Goal: Task Accomplishment & Management: Use online tool/utility

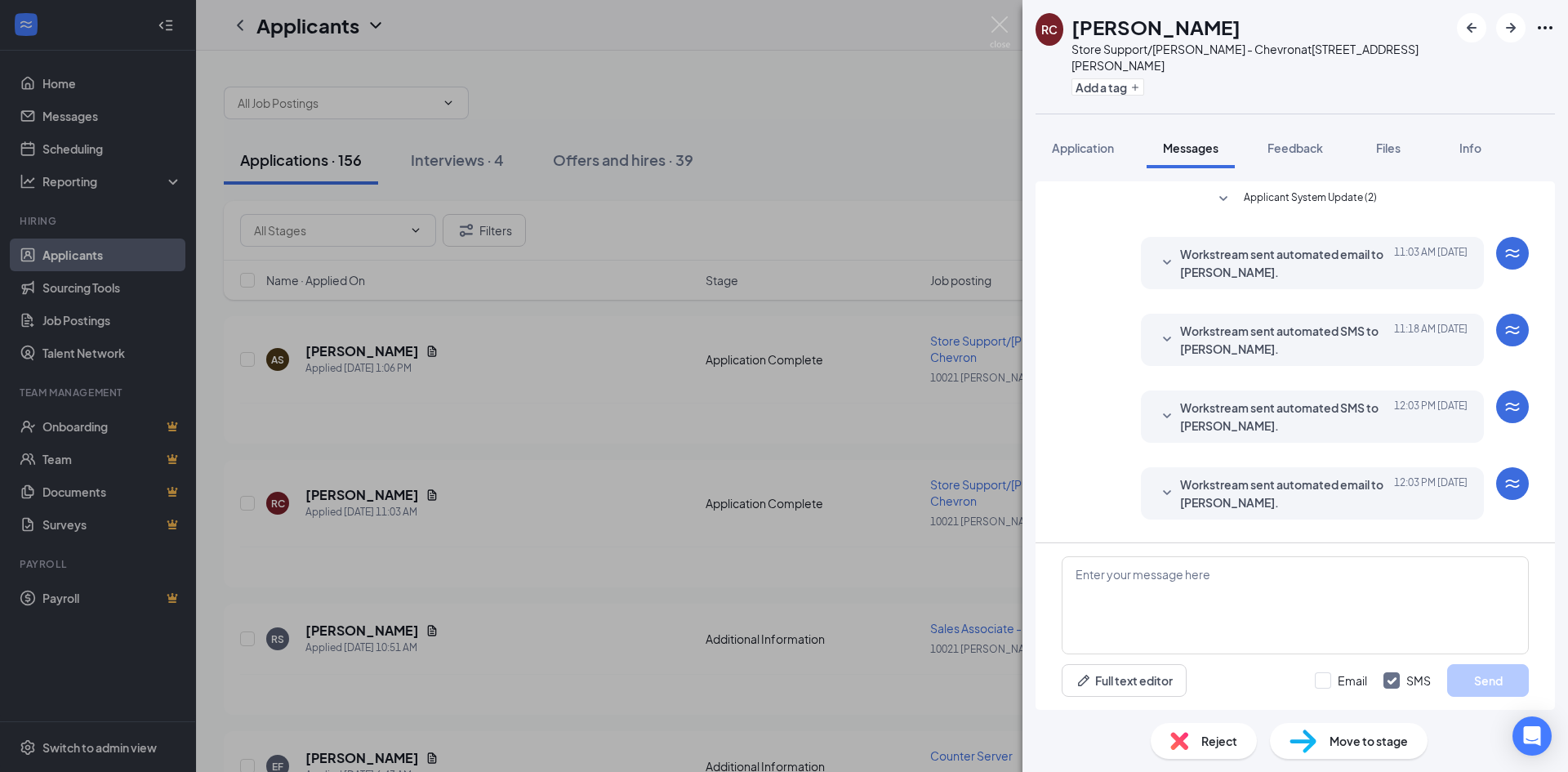
scroll to position [24, 0]
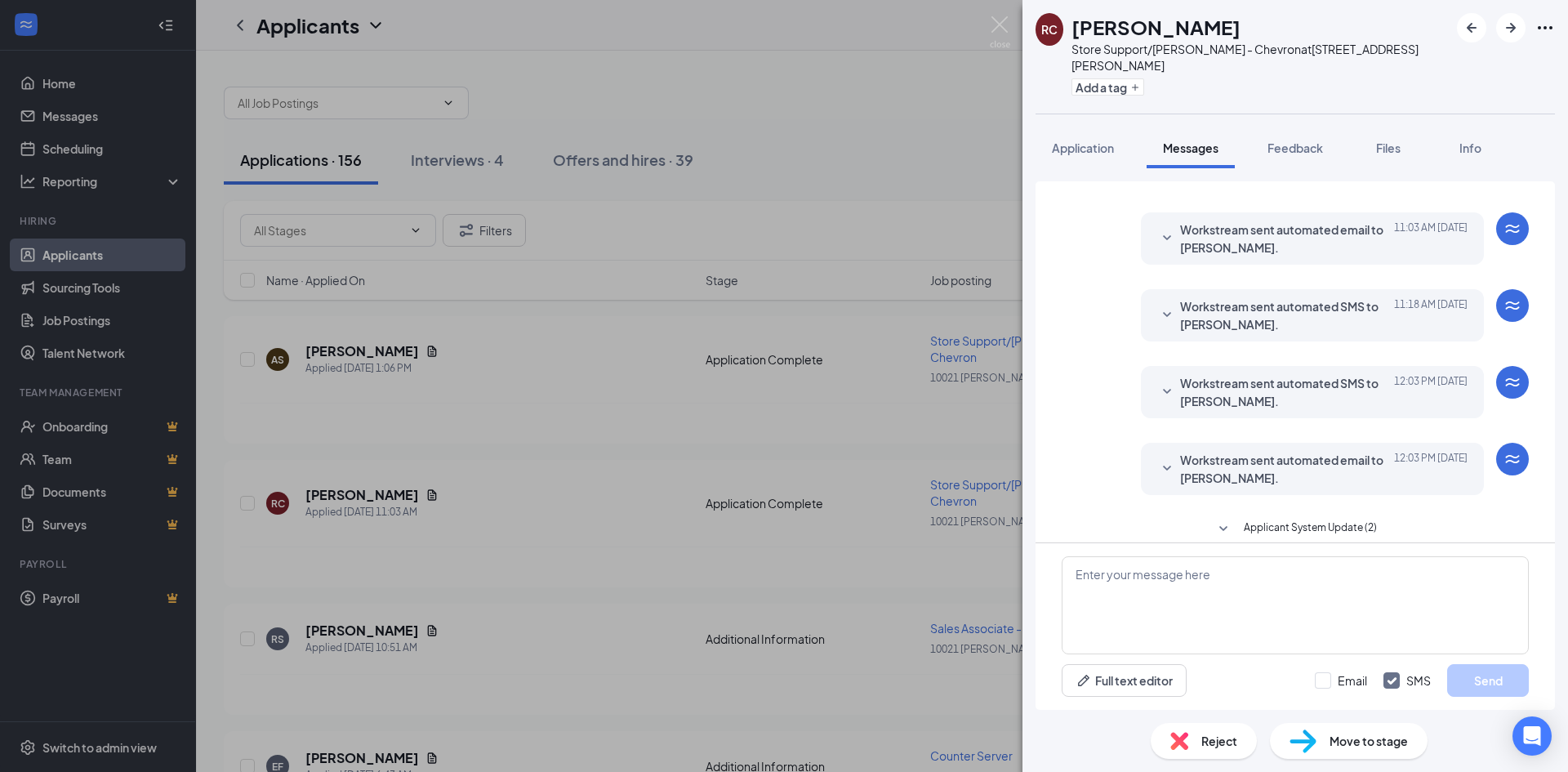
click at [231, 413] on div "RC Rez [PERSON_NAME] Store Support/[PERSON_NAME] - Chevron at [STREET_ADDRESS][…" at bounding box center [784, 386] width 1568 height 772
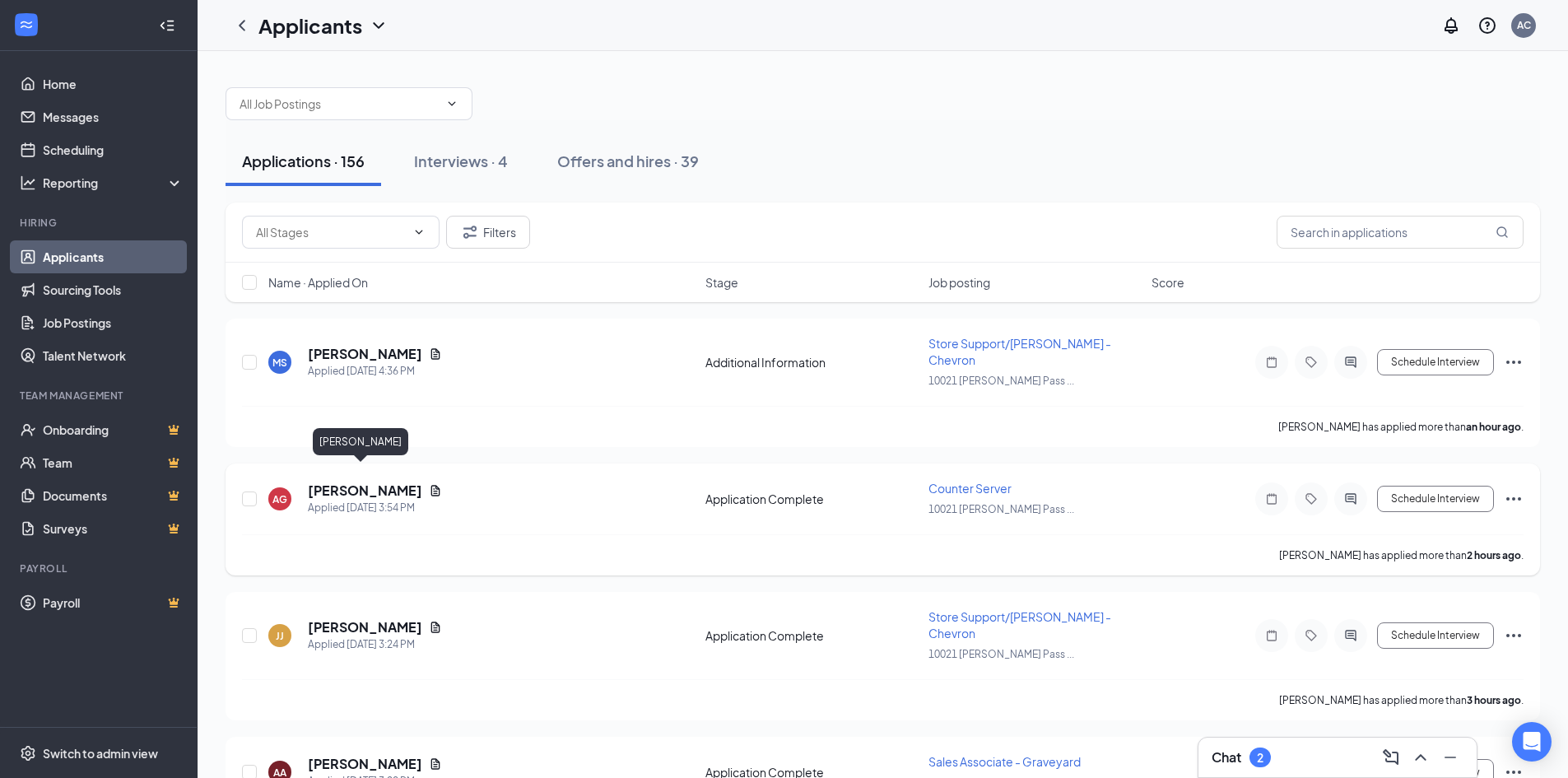
click at [360, 481] on h5 "[PERSON_NAME]" at bounding box center [365, 490] width 115 height 18
click at [360, 478] on body "Home Messages Scheduling Reporting Hiring Applicants Sourcing Tools Job Posting…" at bounding box center [784, 389] width 1568 height 778
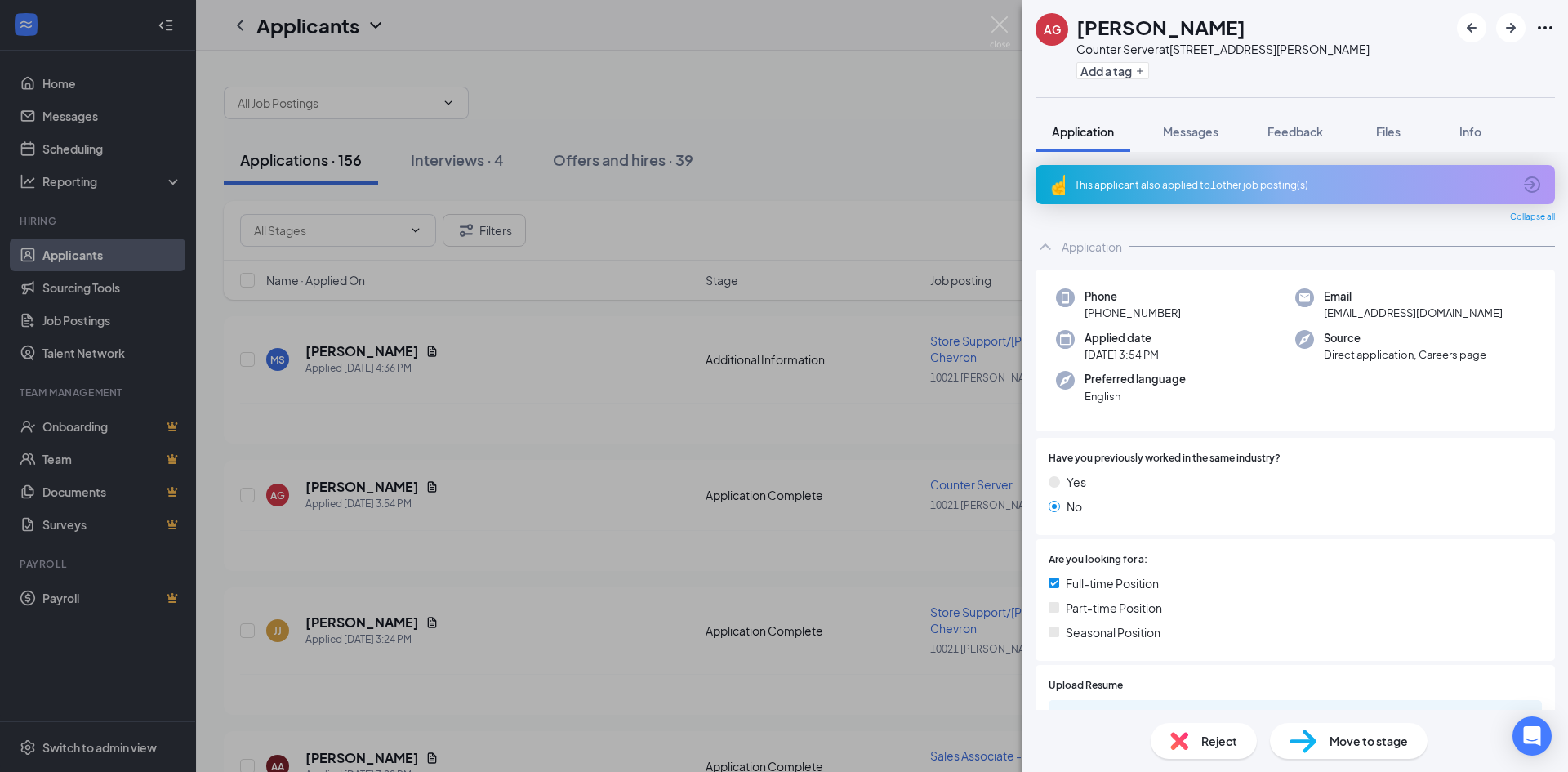
click at [1166, 184] on div "This applicant also applied to 1 other job posting(s)" at bounding box center [1294, 184] width 438 height 14
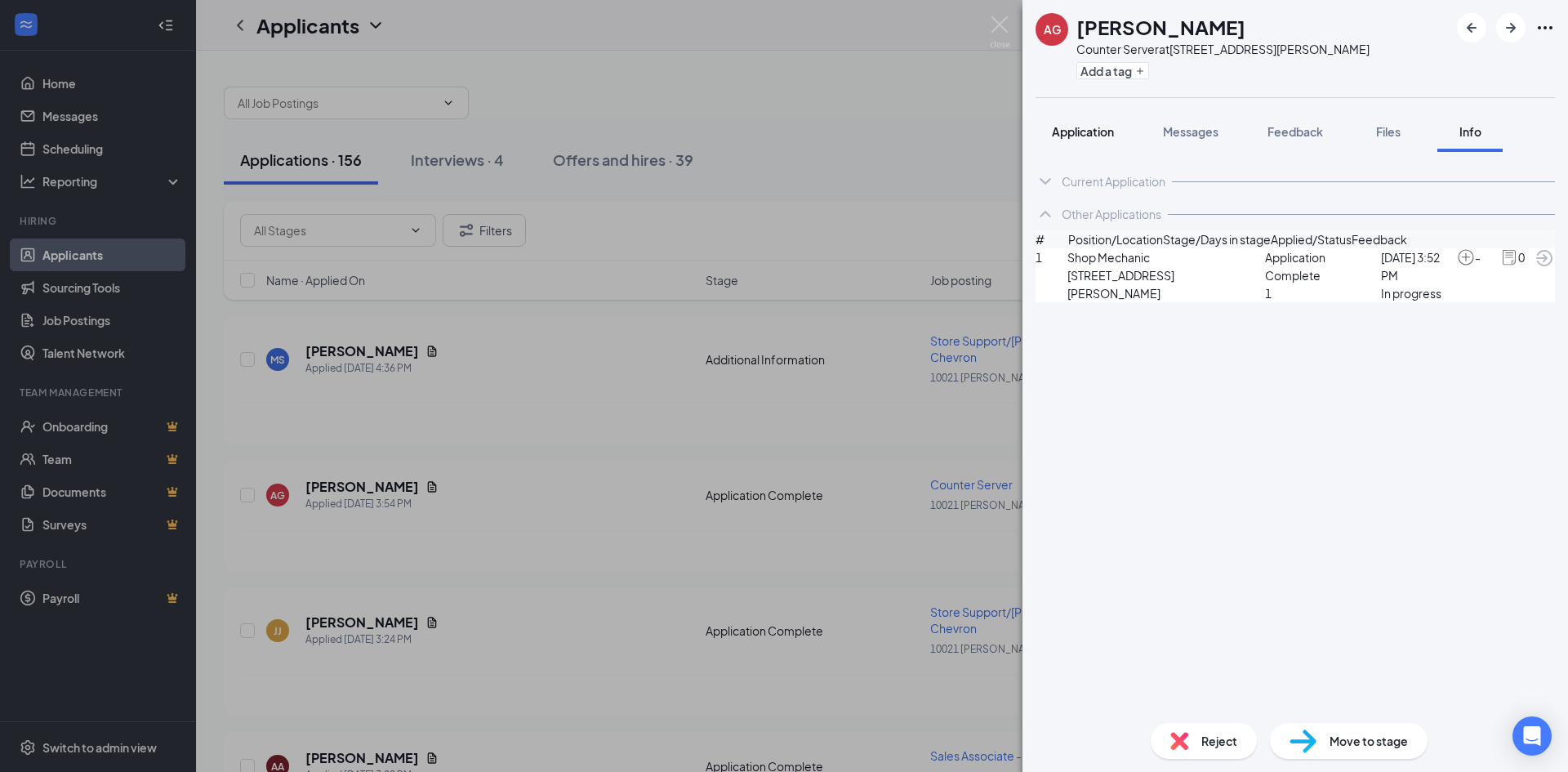
click at [1084, 130] on span "Application" at bounding box center [1083, 131] width 62 height 15
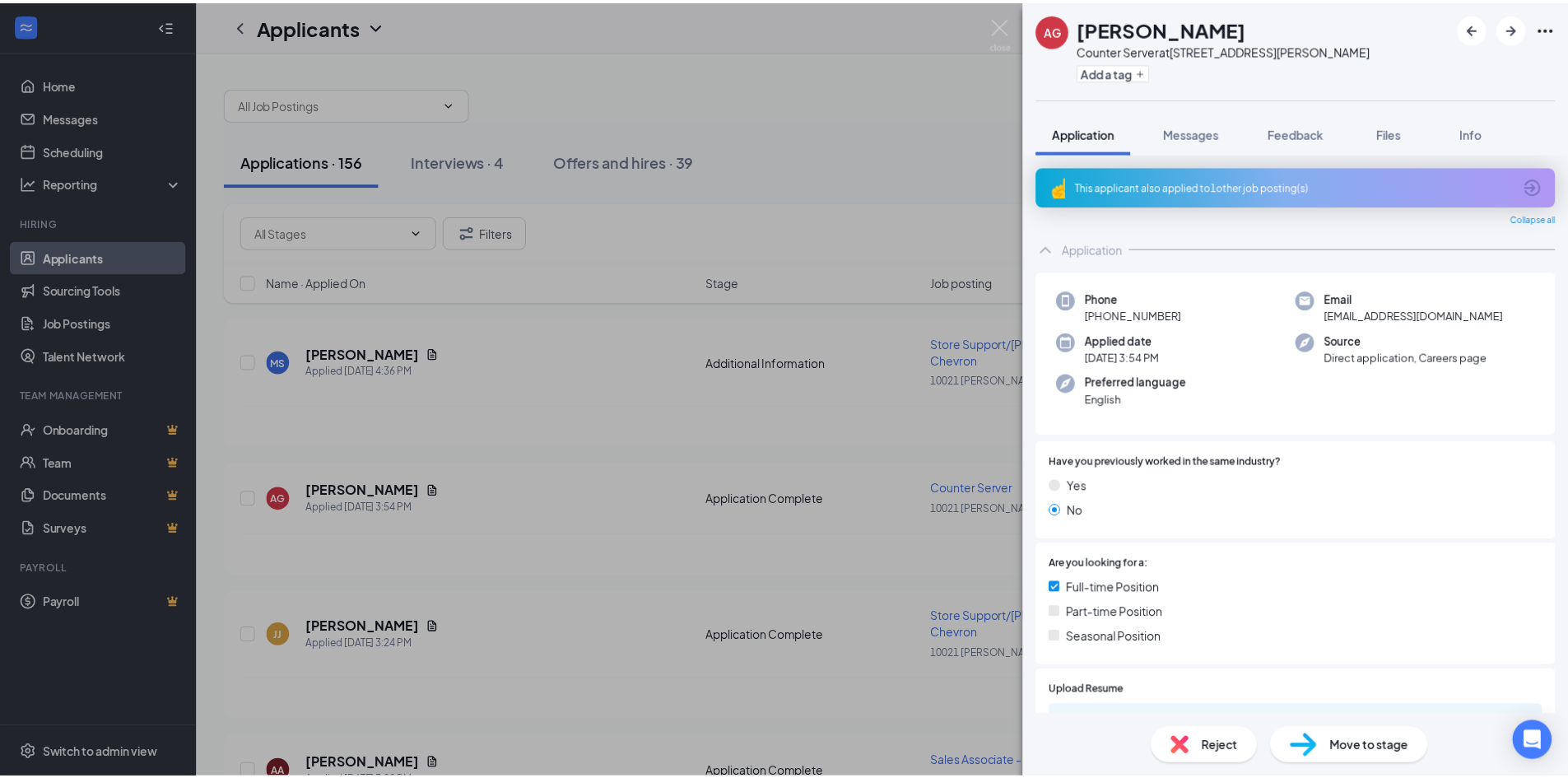
scroll to position [384, 0]
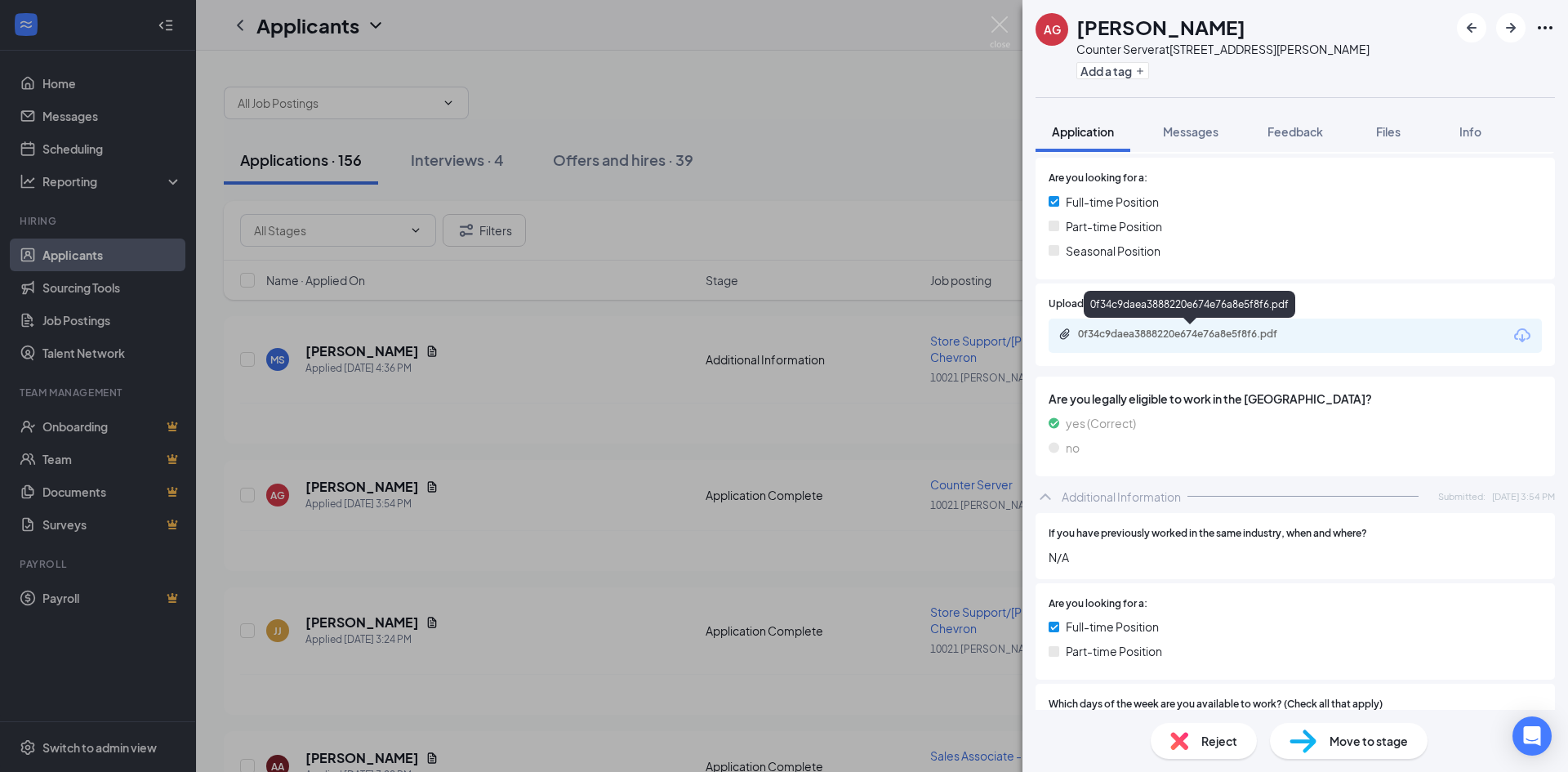
click at [1119, 332] on div "0f34c9daea3888220e674e76a8e5f8f6.pdf" at bounding box center [1192, 334] width 228 height 13
click at [438, 658] on div "AG [PERSON_NAME] Counter Server at [STREET_ADDRESS][PERSON_NAME] Add a tag Appl…" at bounding box center [784, 386] width 1568 height 772
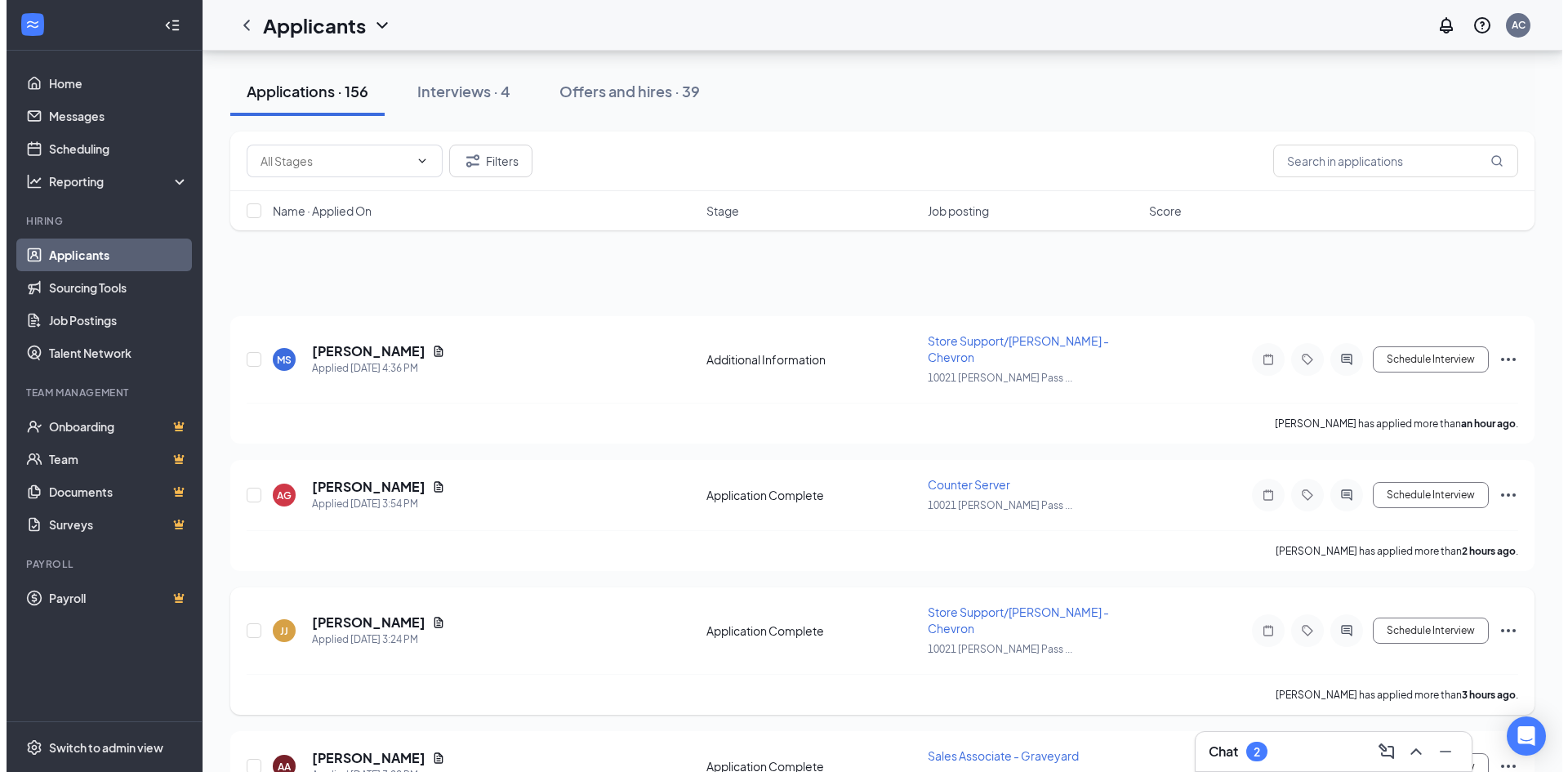
scroll to position [381, 0]
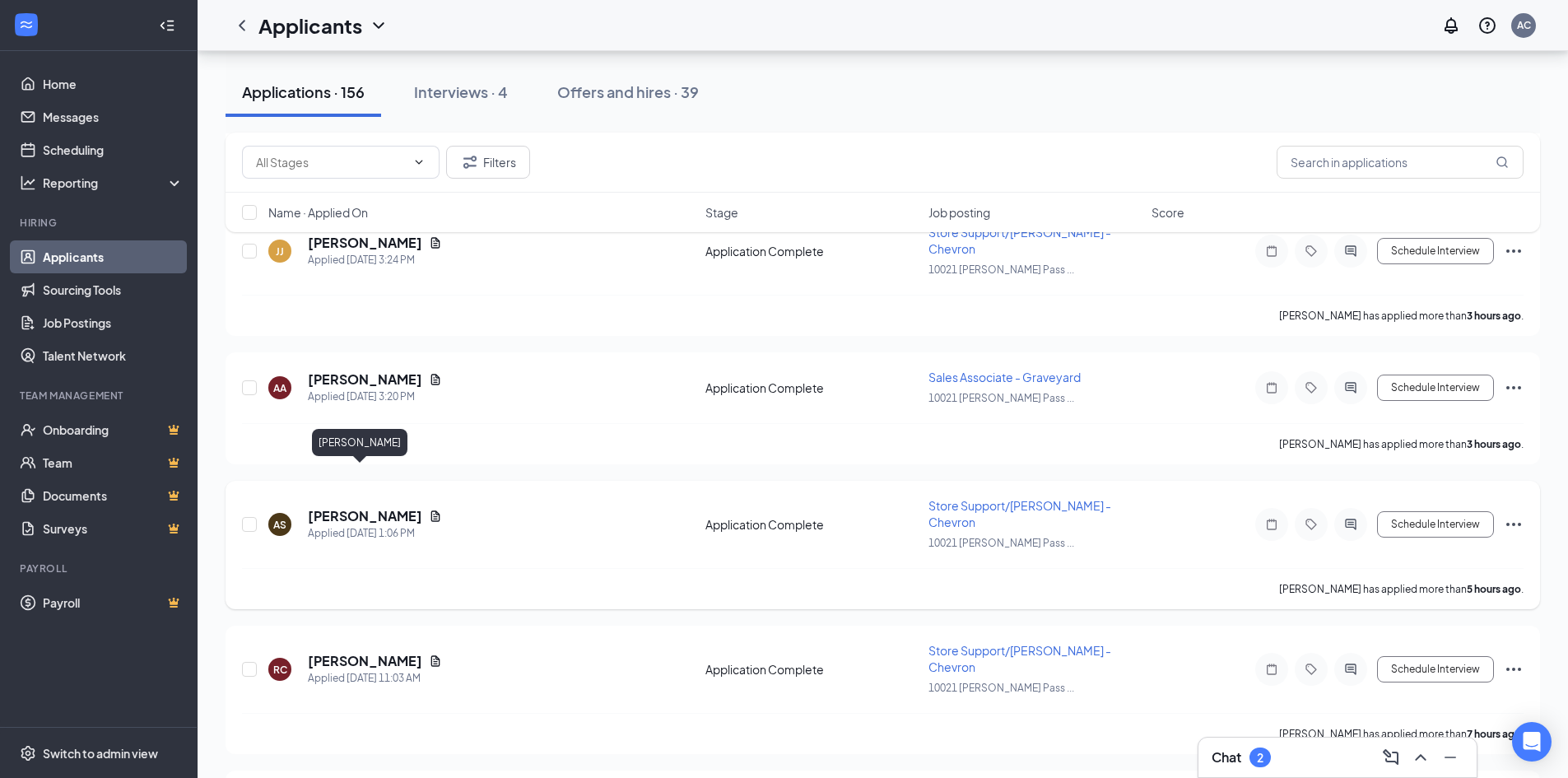
click at [339, 507] on h5 "[PERSON_NAME]" at bounding box center [365, 515] width 115 height 18
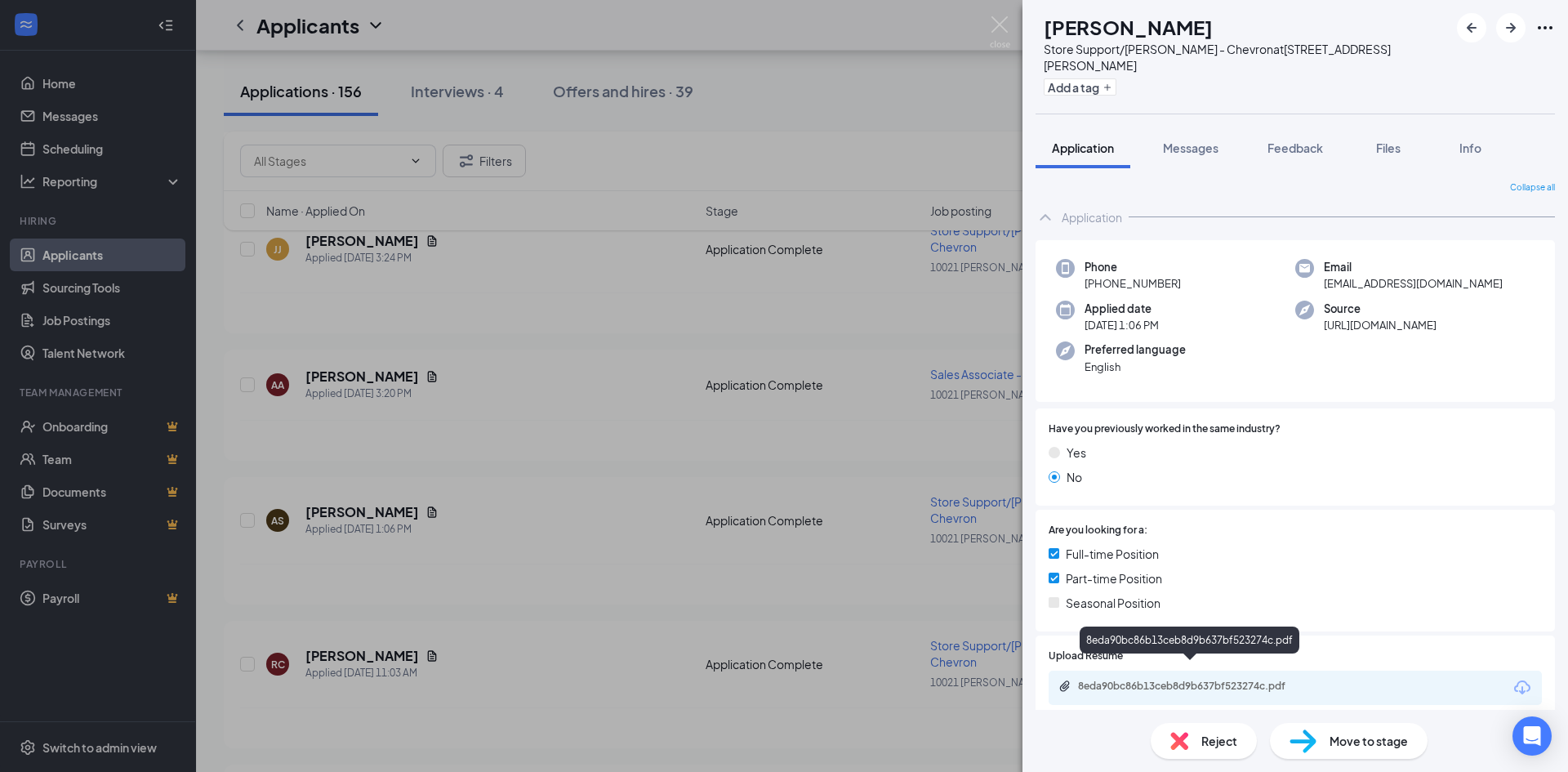
click at [1173, 679] on div "8eda90bc86b13ceb8d9b637bf523274c.pdf" at bounding box center [1192, 685] width 228 height 13
click at [342, 342] on div "AS [PERSON_NAME] Store Support/[PERSON_NAME] - Chevron at [STREET_ADDRESS][PERS…" at bounding box center [784, 386] width 1568 height 772
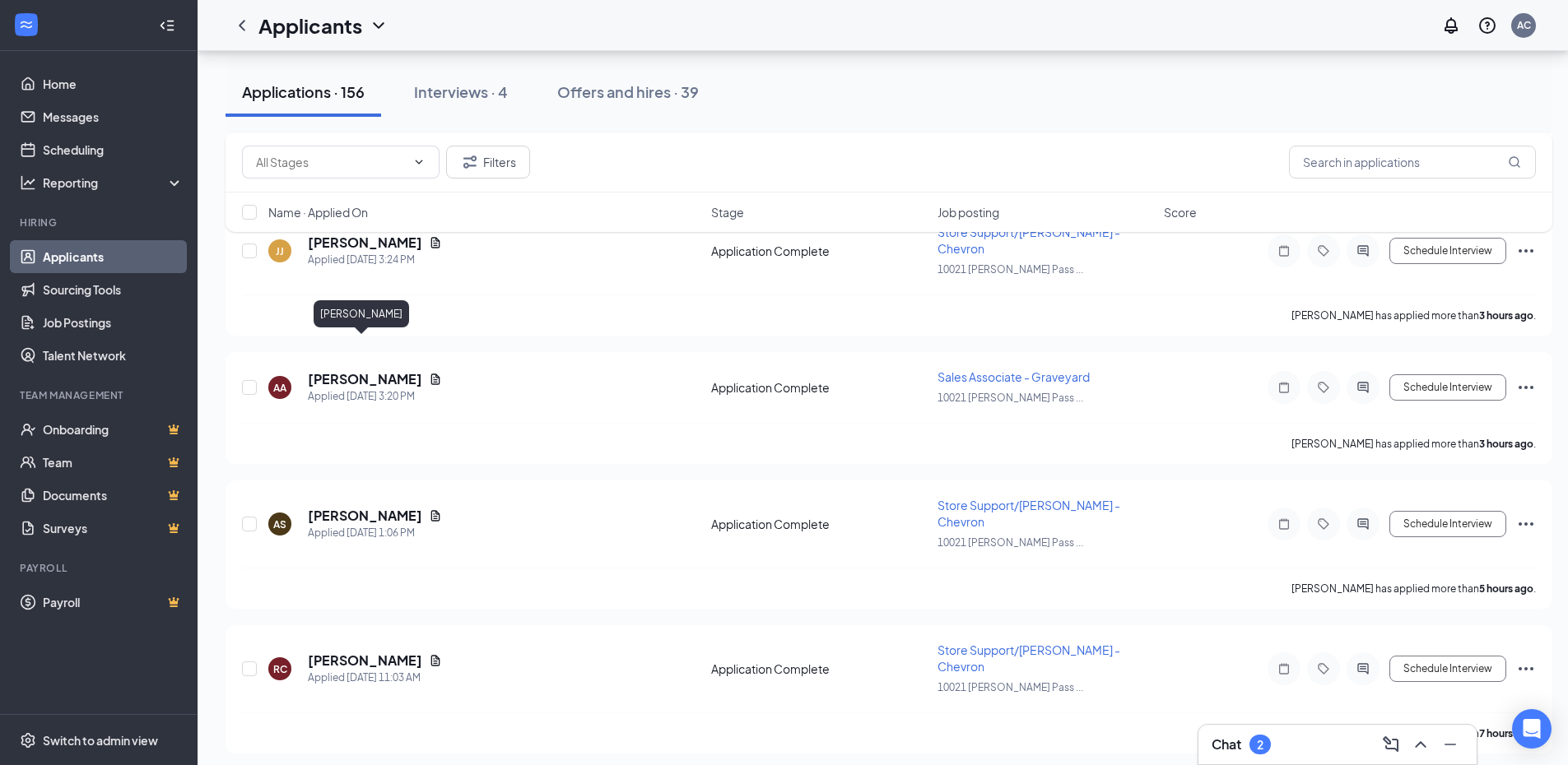
click at [345, 371] on h5 "[PERSON_NAME]" at bounding box center [365, 379] width 115 height 18
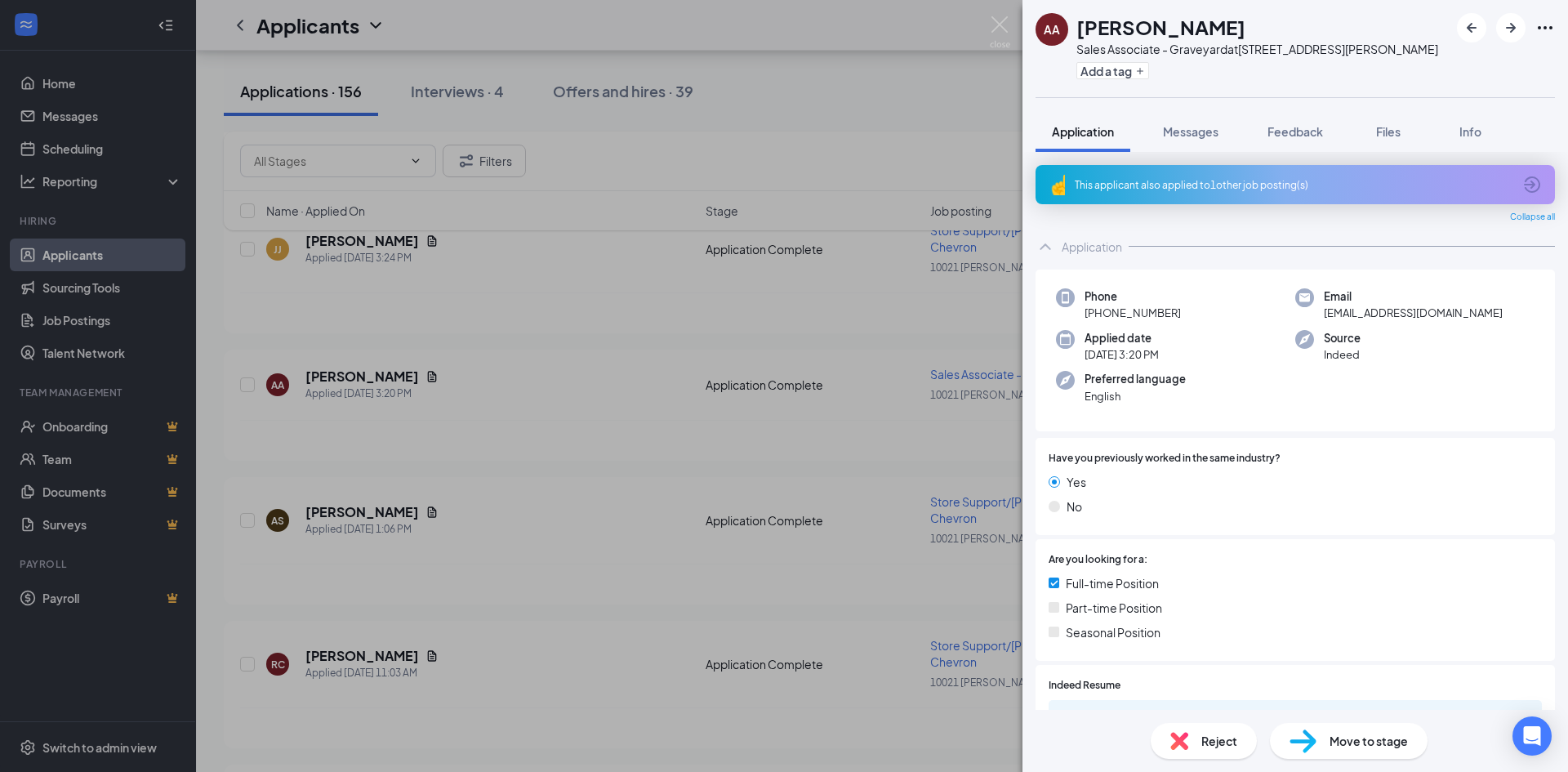
click at [1133, 183] on div "This applicant also applied to 1 other job posting(s)" at bounding box center [1294, 184] width 438 height 14
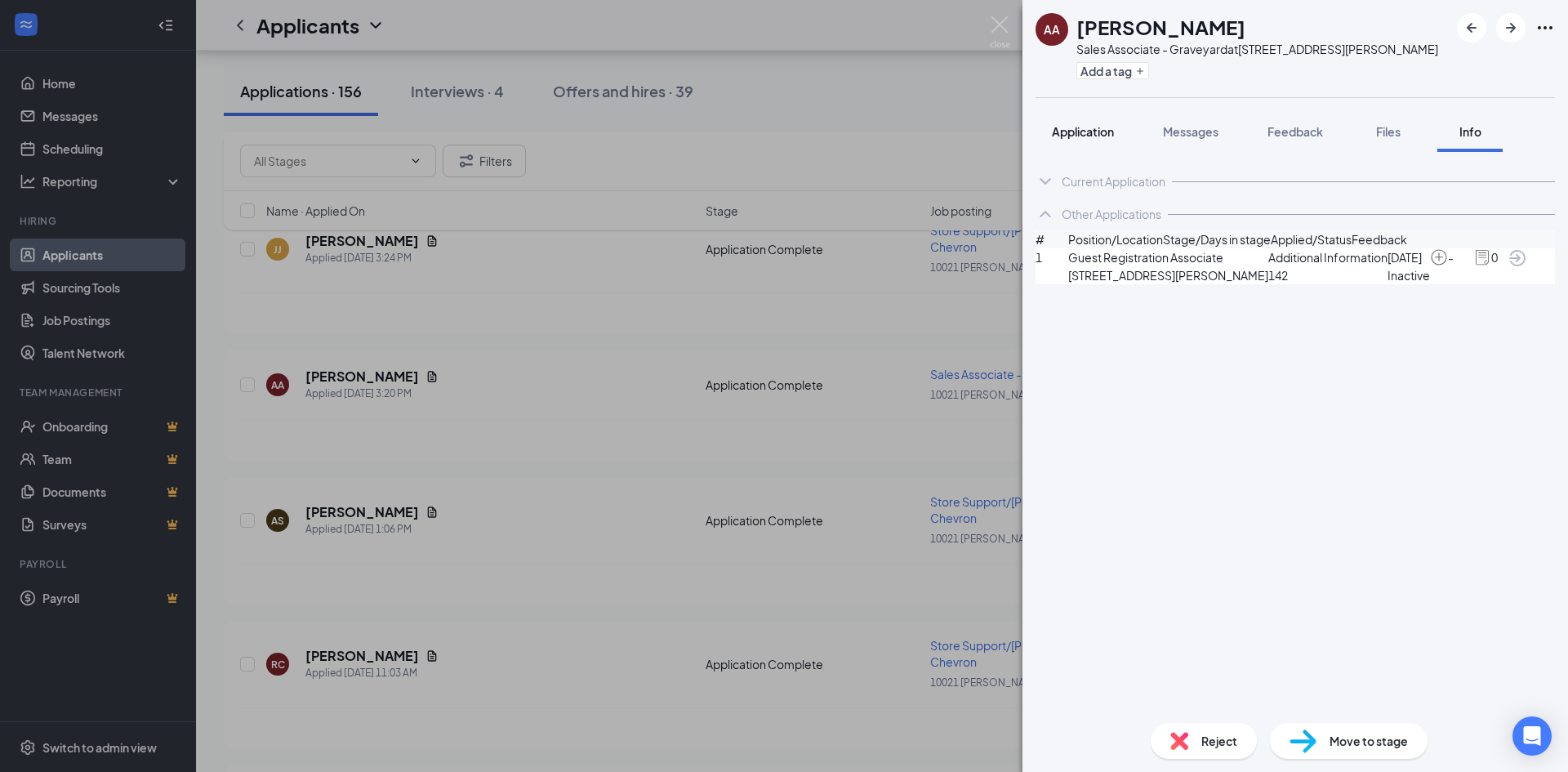
click at [1091, 131] on span "Application" at bounding box center [1083, 131] width 62 height 15
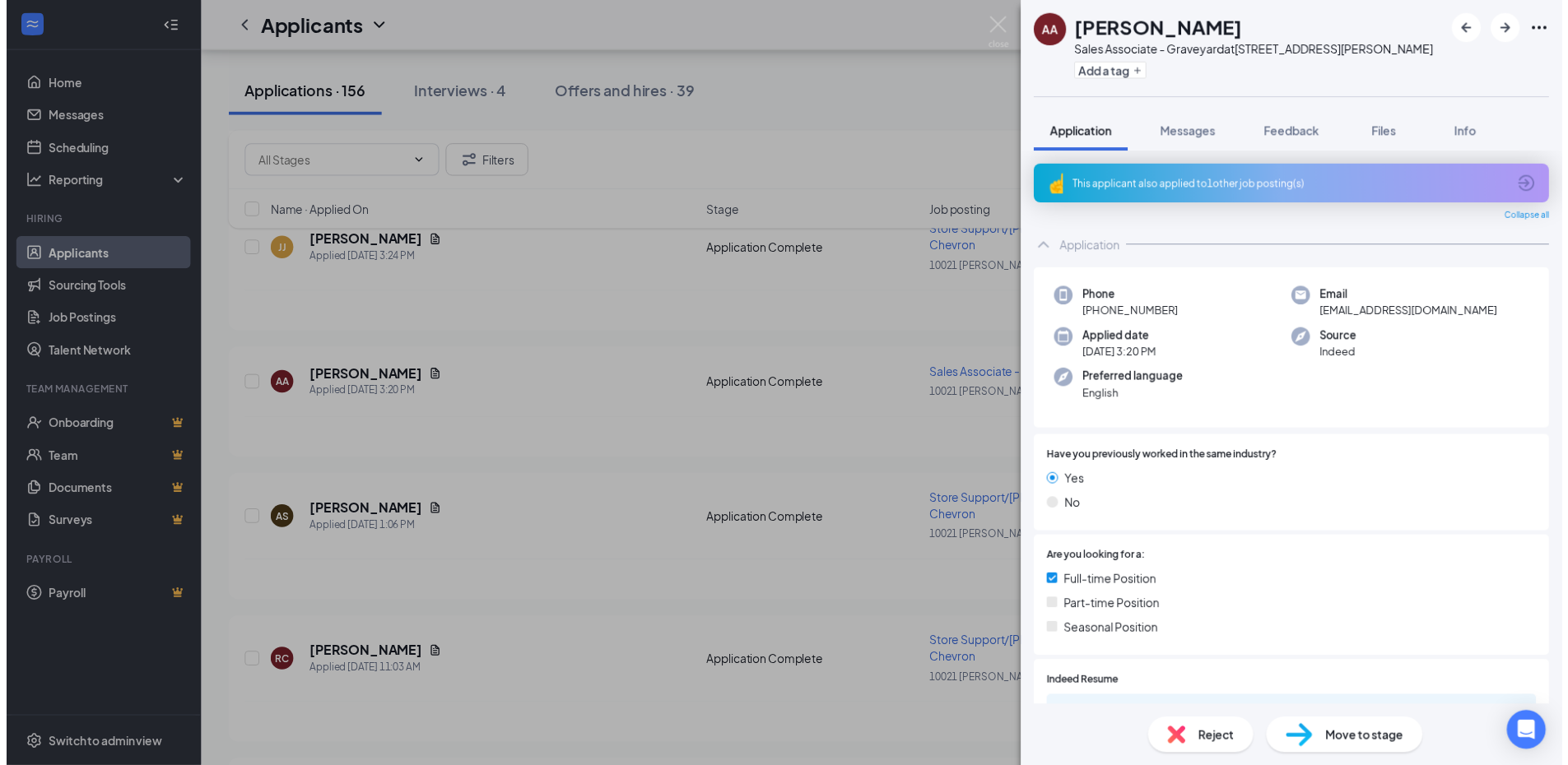
scroll to position [384, 0]
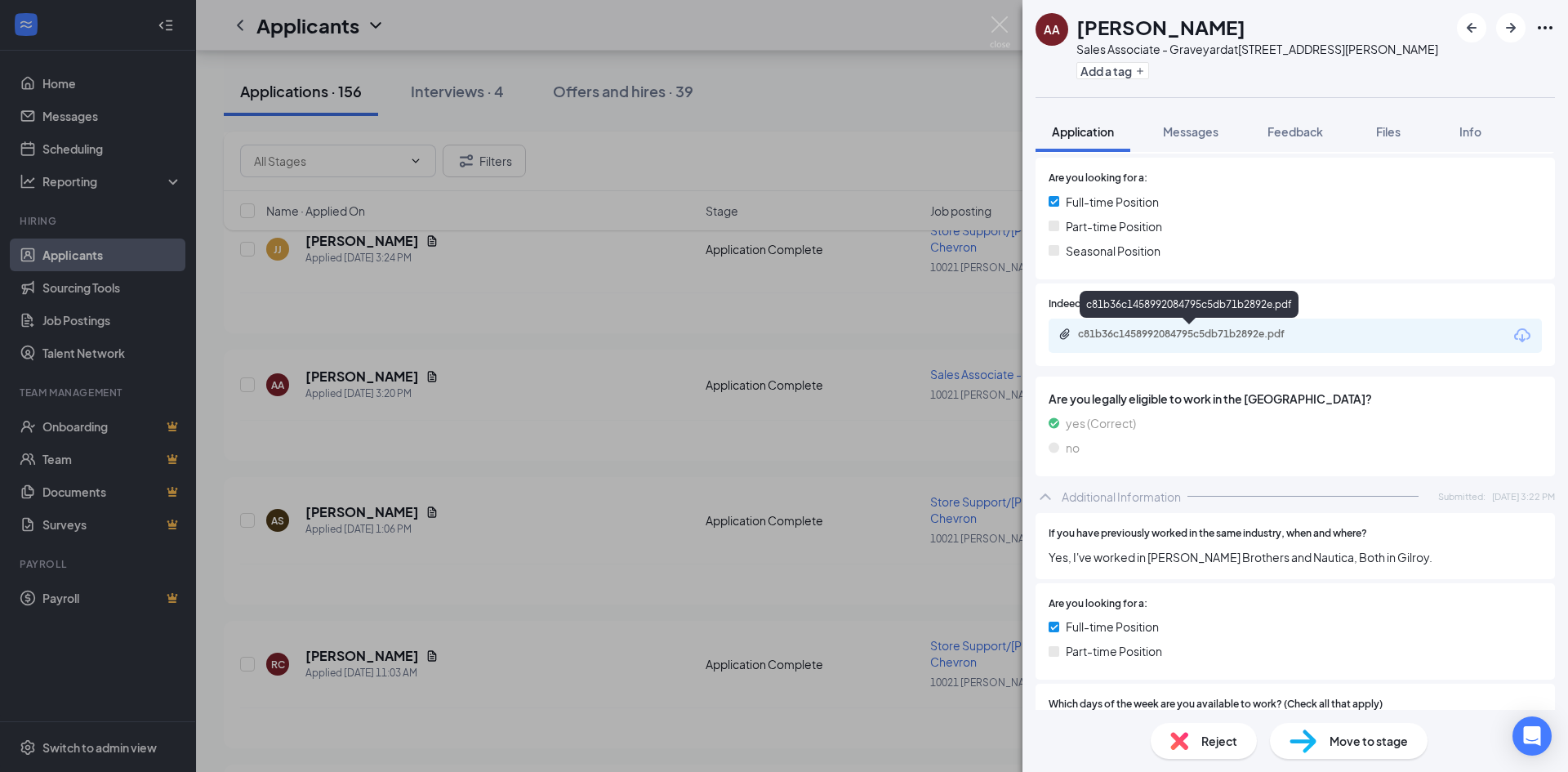
click at [1139, 331] on div "c81b36c1458992084795c5db71b2892e.pdf" at bounding box center [1192, 334] width 228 height 13
drag, startPoint x: 510, startPoint y: 400, endPoint x: 493, endPoint y: 386, distance: 22.0
click at [510, 400] on div "AA [PERSON_NAME] Sales Associate - Graveyard at [STREET_ADDRESS][PERSON_NAME] A…" at bounding box center [784, 386] width 1568 height 772
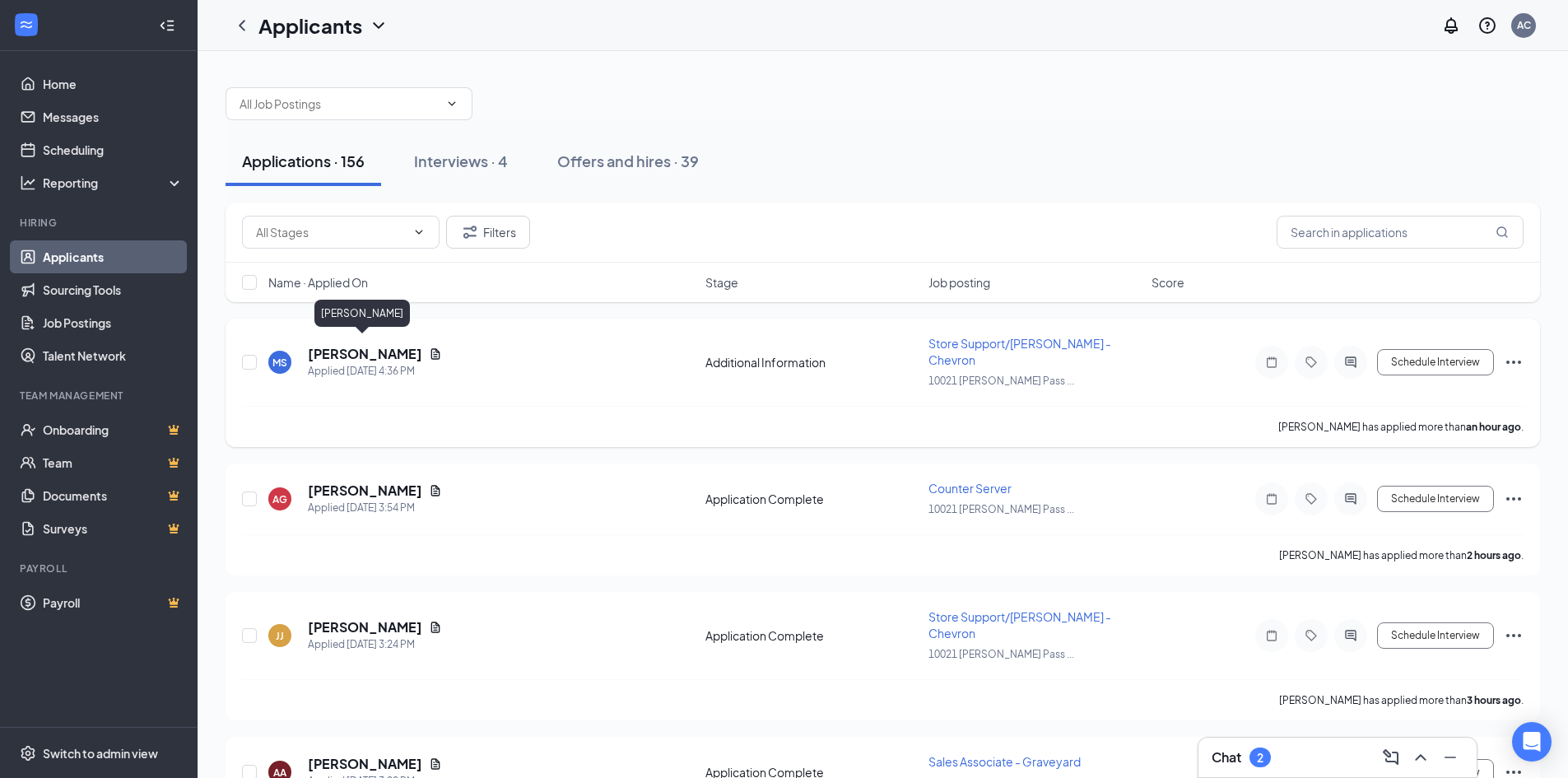
click at [354, 344] on h5 "[PERSON_NAME]" at bounding box center [365, 353] width 115 height 18
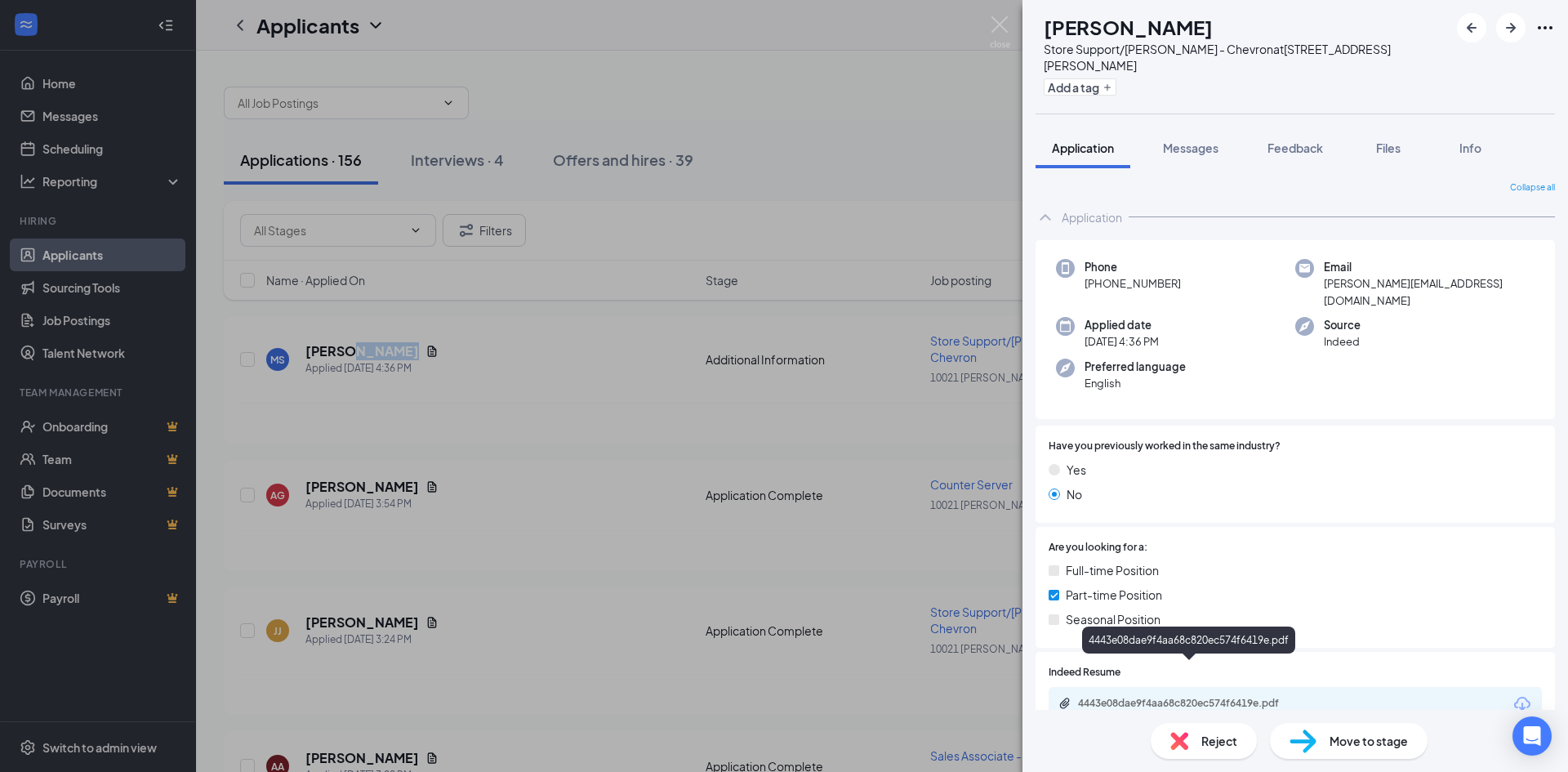
click at [1151, 697] on div "4443e08dae9f4aa68c820ec574f6419e.pdf" at bounding box center [1192, 703] width 228 height 13
click at [530, 555] on div "[PERSON_NAME] Store Support/[PERSON_NAME] - Chevron at [STREET_ADDRESS][PERSON_…" at bounding box center [784, 386] width 1568 height 772
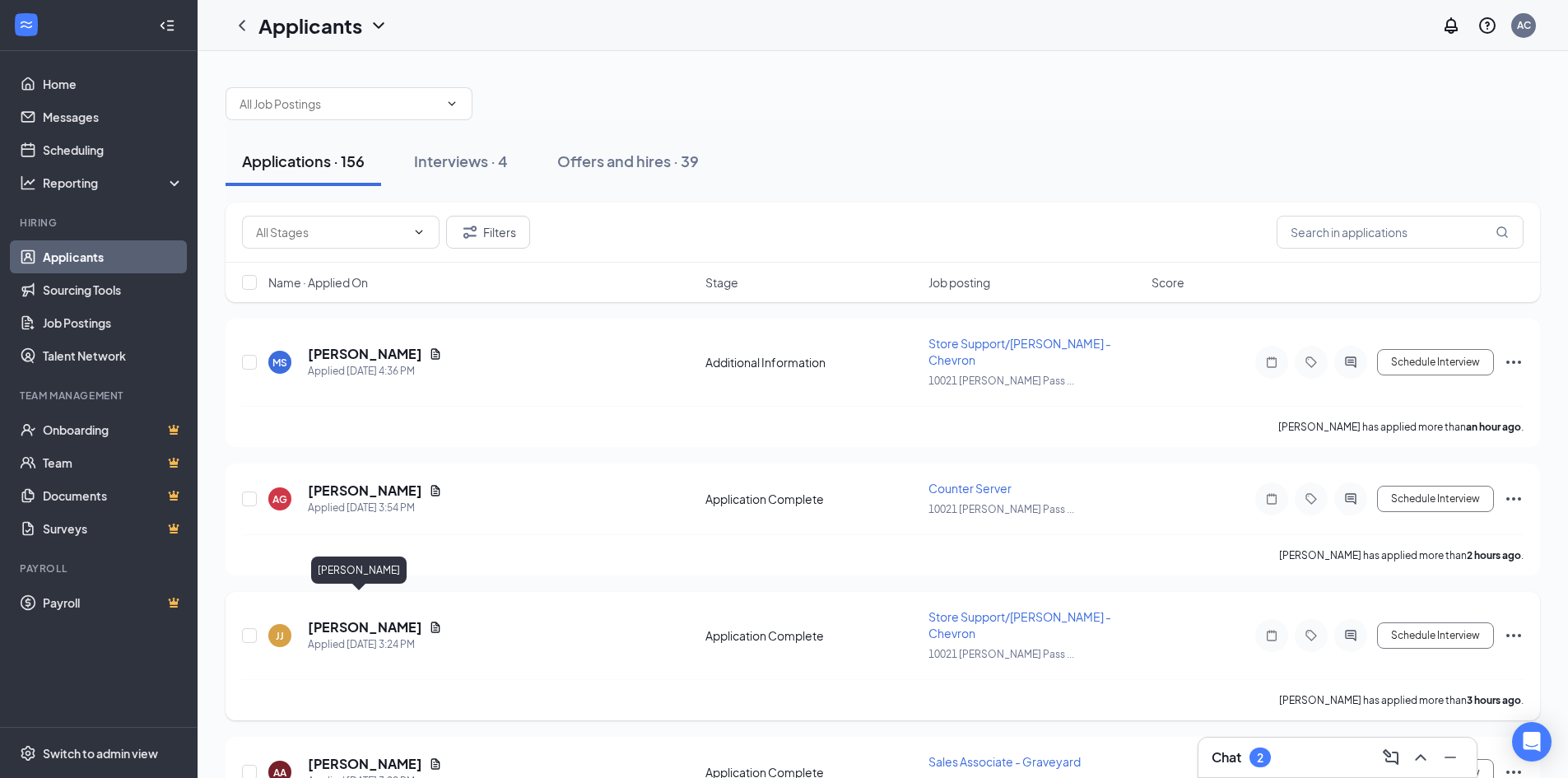
click at [347, 618] on h5 "[PERSON_NAME]" at bounding box center [365, 626] width 115 height 18
click at [345, 618] on h5 "[PERSON_NAME]" at bounding box center [365, 626] width 115 height 18
click at [345, 604] on body "Home Messages Scheduling Reporting Hiring Applicants Sourcing Tools Job Posting…" at bounding box center [784, 389] width 1568 height 778
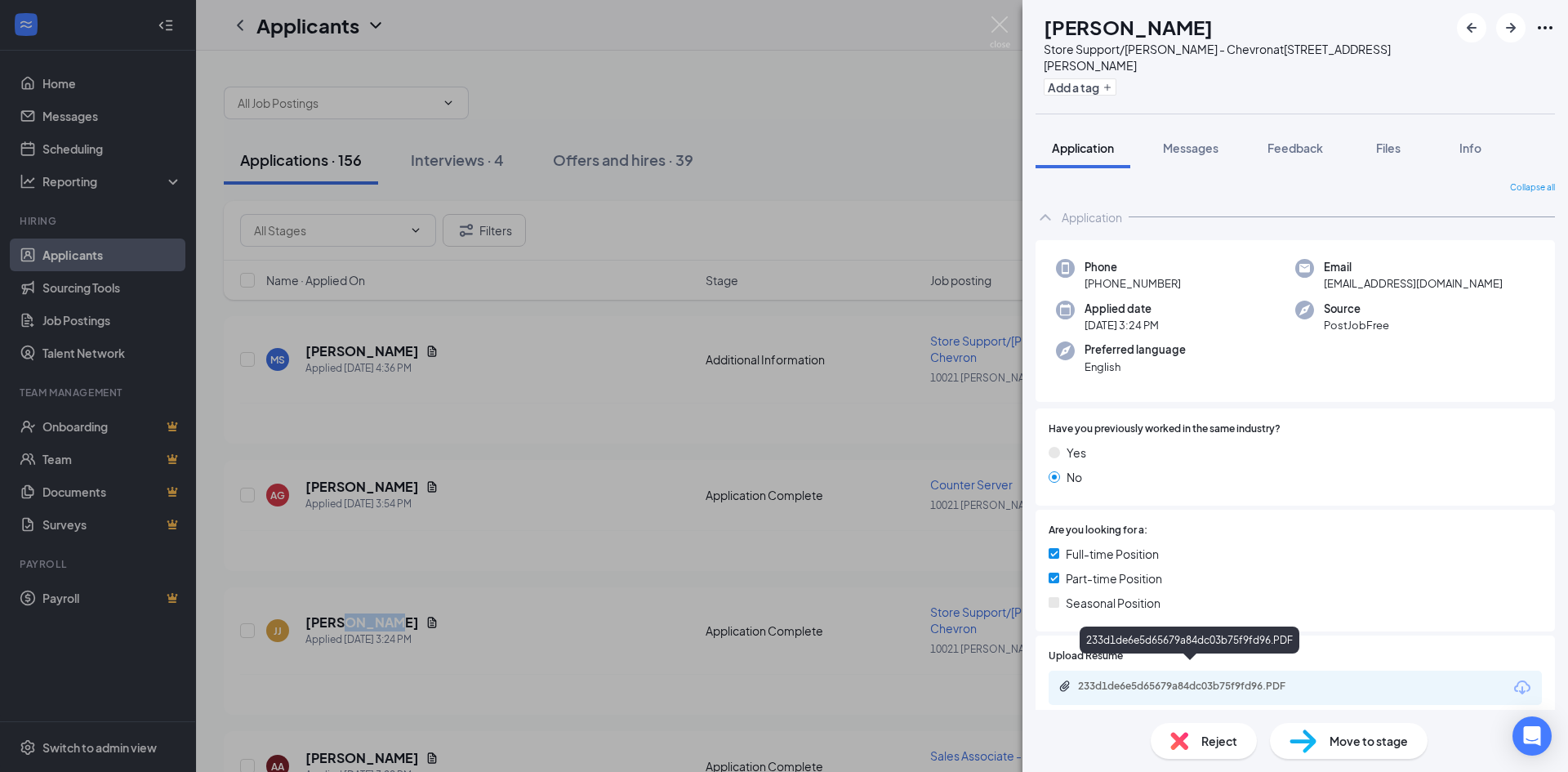
click at [1133, 679] on div "233d1de6e5d65679a84dc03b75f9fd96.PDF" at bounding box center [1192, 685] width 228 height 13
click at [1081, 141] on span "Application" at bounding box center [1083, 148] width 62 height 15
click at [1140, 679] on div "233d1de6e5d65679a84dc03b75f9fd96.PDF" at bounding box center [1192, 685] width 228 height 13
click at [556, 419] on div "[PERSON_NAME] [PERSON_NAME] Store Support/[PERSON_NAME] - Chevron at [STREET_AD…" at bounding box center [784, 386] width 1568 height 772
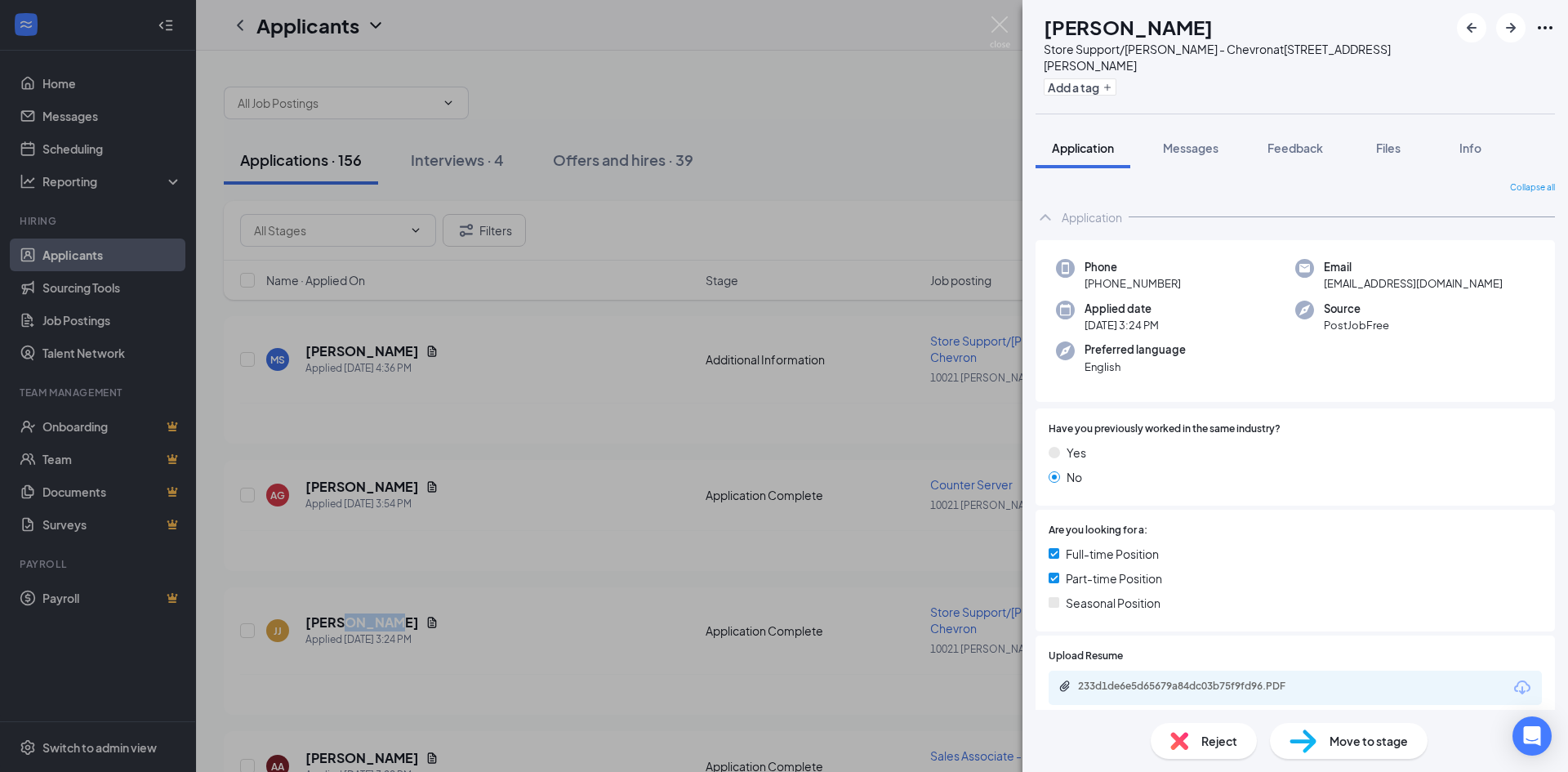
click at [556, 419] on div "[PERSON_NAME] [PERSON_NAME] Store Support/[PERSON_NAME] - Chevron at [STREET_AD…" at bounding box center [784, 386] width 1568 height 772
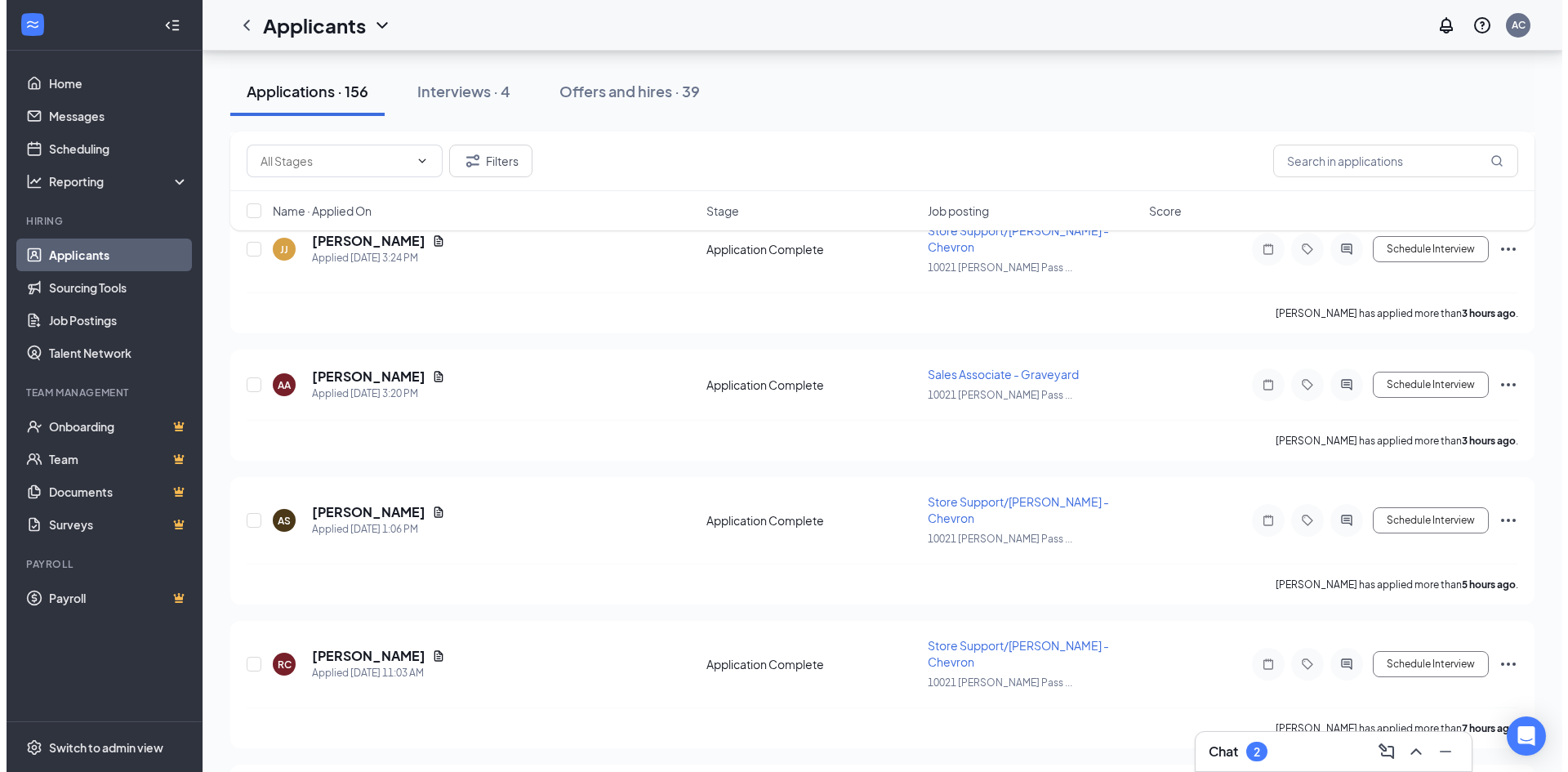
scroll to position [762, 0]
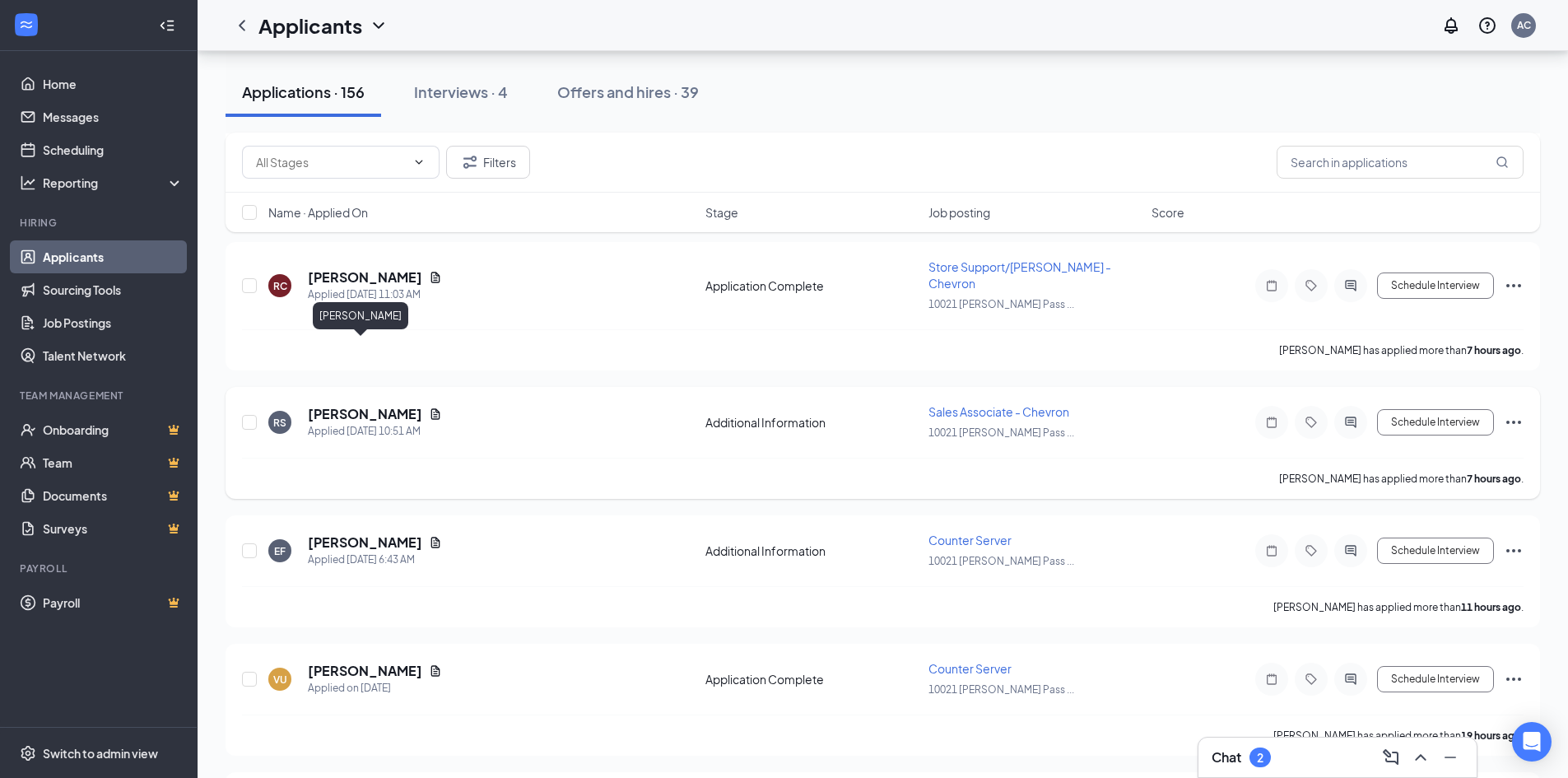
click at [350, 404] on h5 "[PERSON_NAME]" at bounding box center [365, 413] width 115 height 18
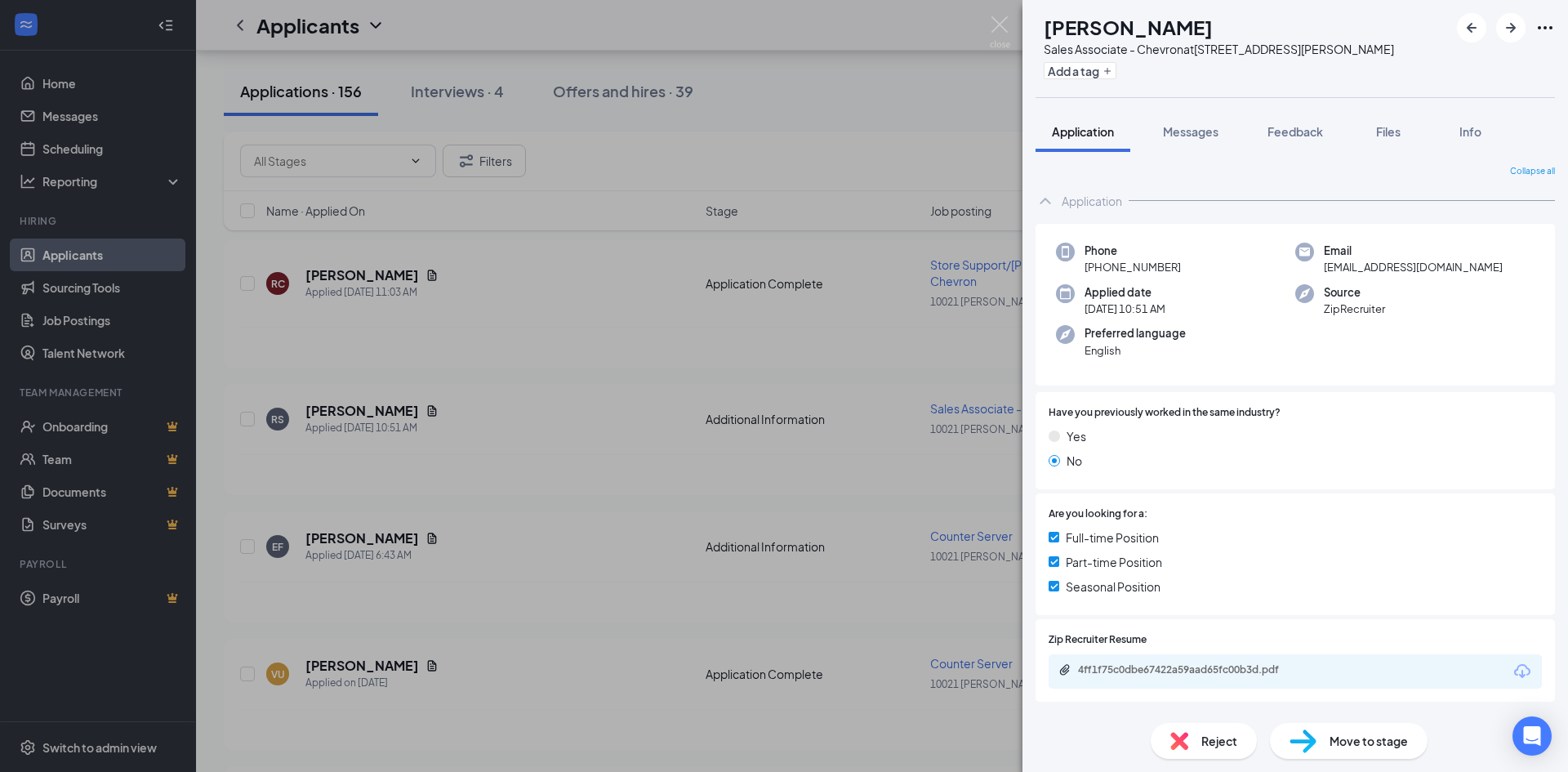
click at [1220, 738] on span "Reject" at bounding box center [1220, 740] width 36 height 18
click at [1217, 740] on span "Reject" at bounding box center [1220, 740] width 36 height 18
click at [1208, 738] on span "Reject" at bounding box center [1220, 740] width 36 height 18
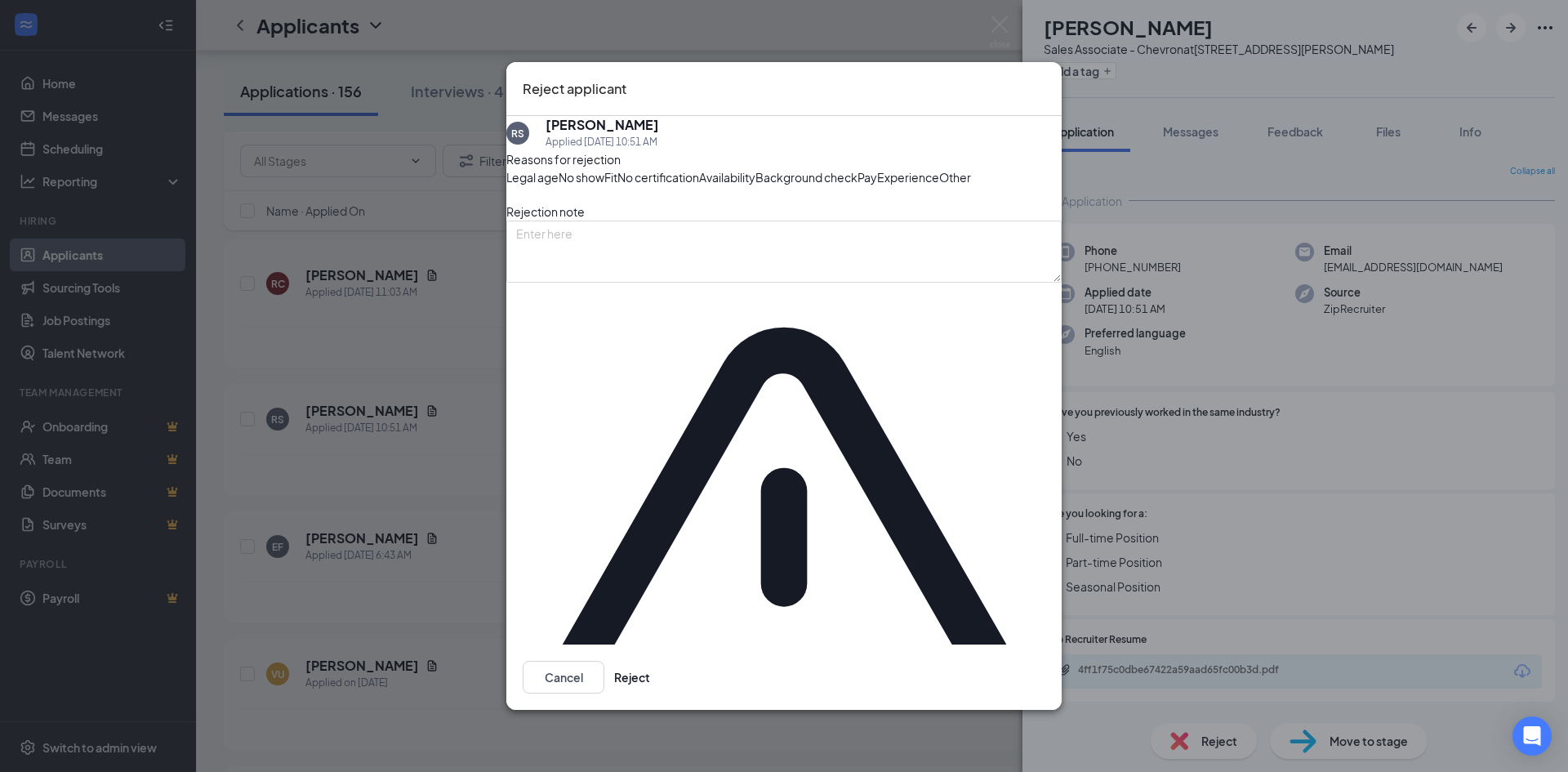
click at [939, 186] on span "Other" at bounding box center [955, 177] width 32 height 18
click at [650, 660] on button "Reject" at bounding box center [632, 676] width 36 height 33
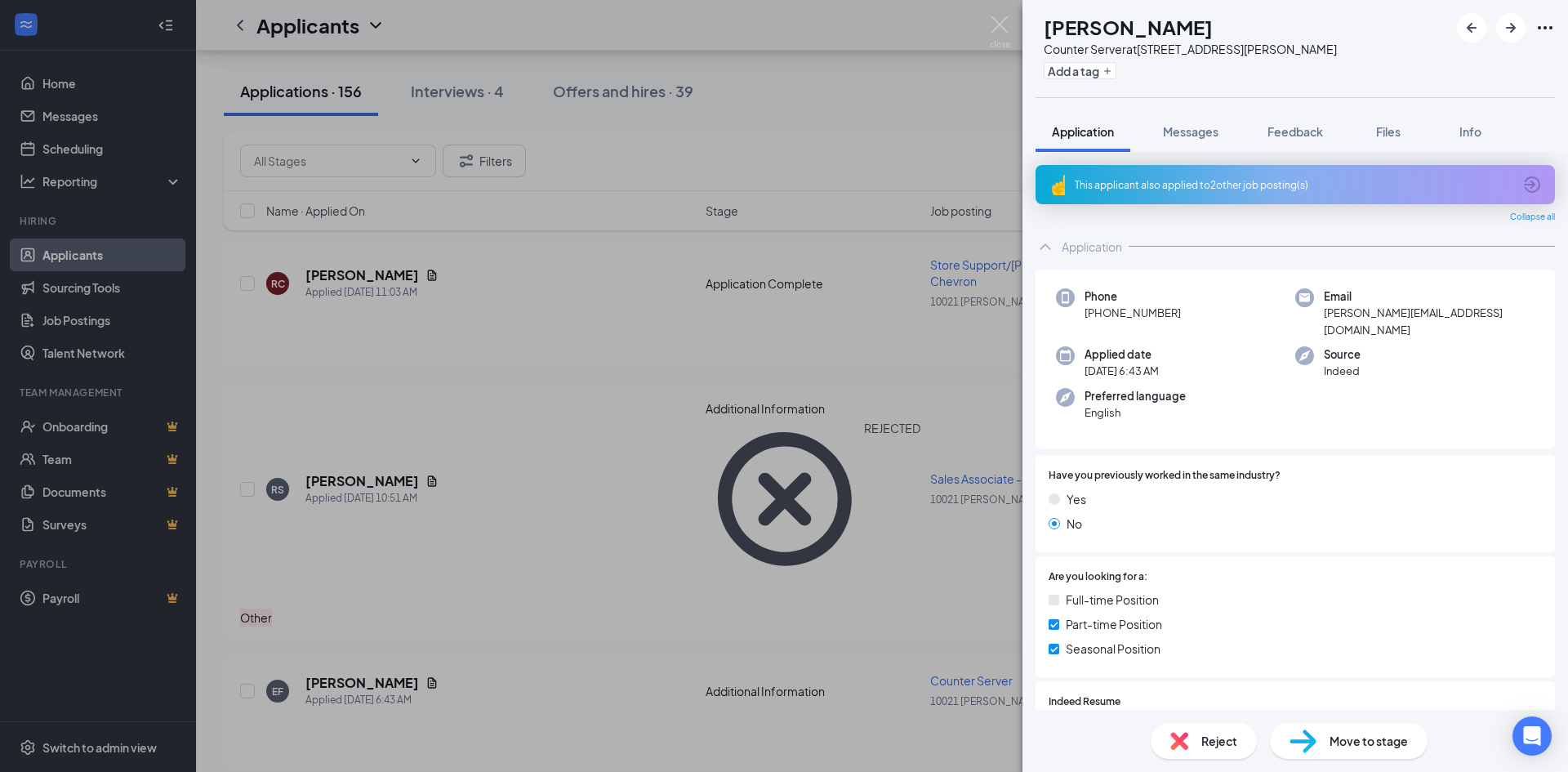
click at [1136, 178] on div "This applicant also applied to 2 other job posting(s)" at bounding box center [1294, 184] width 438 height 14
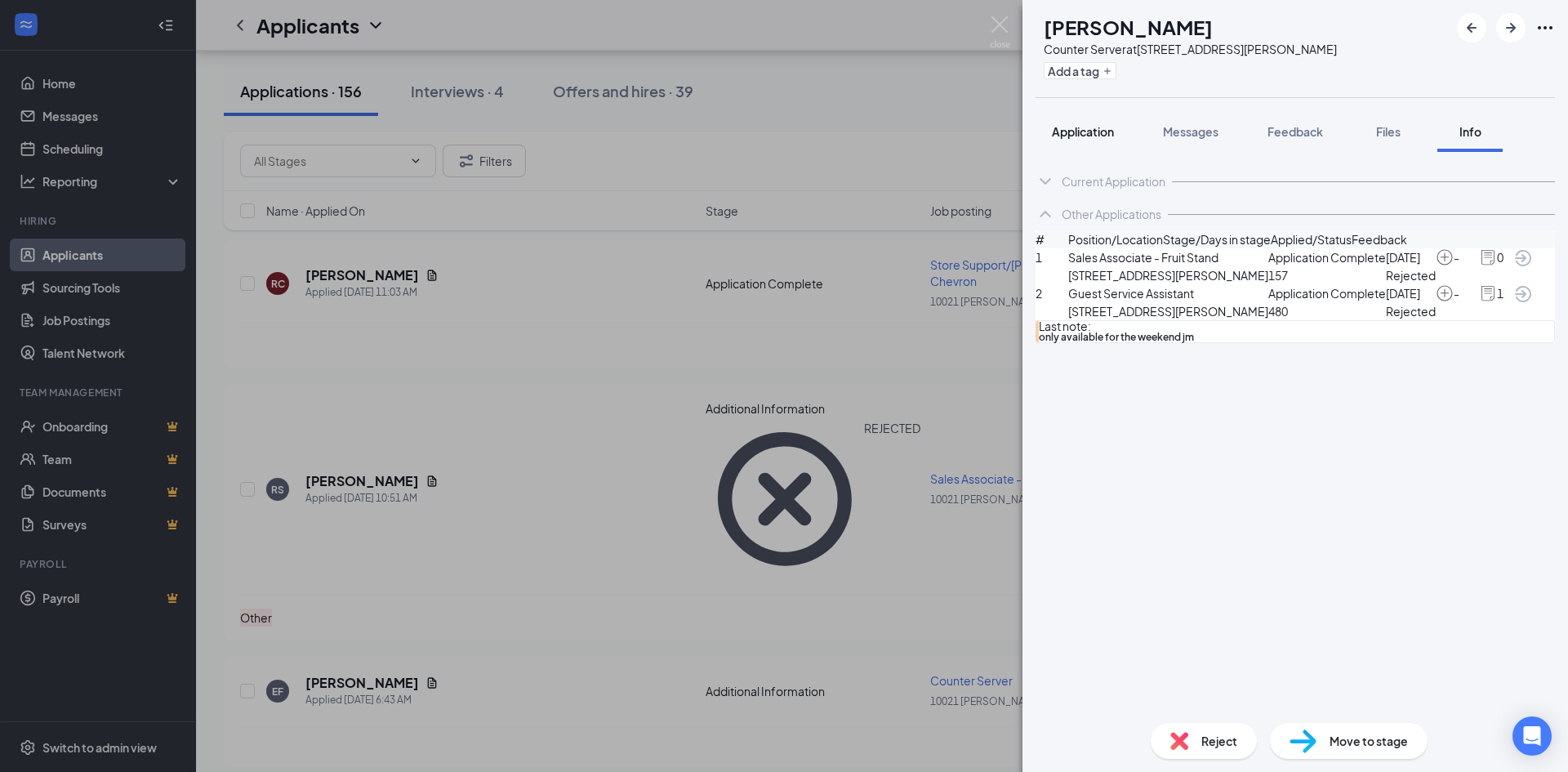
click at [1077, 130] on span "Application" at bounding box center [1083, 131] width 62 height 15
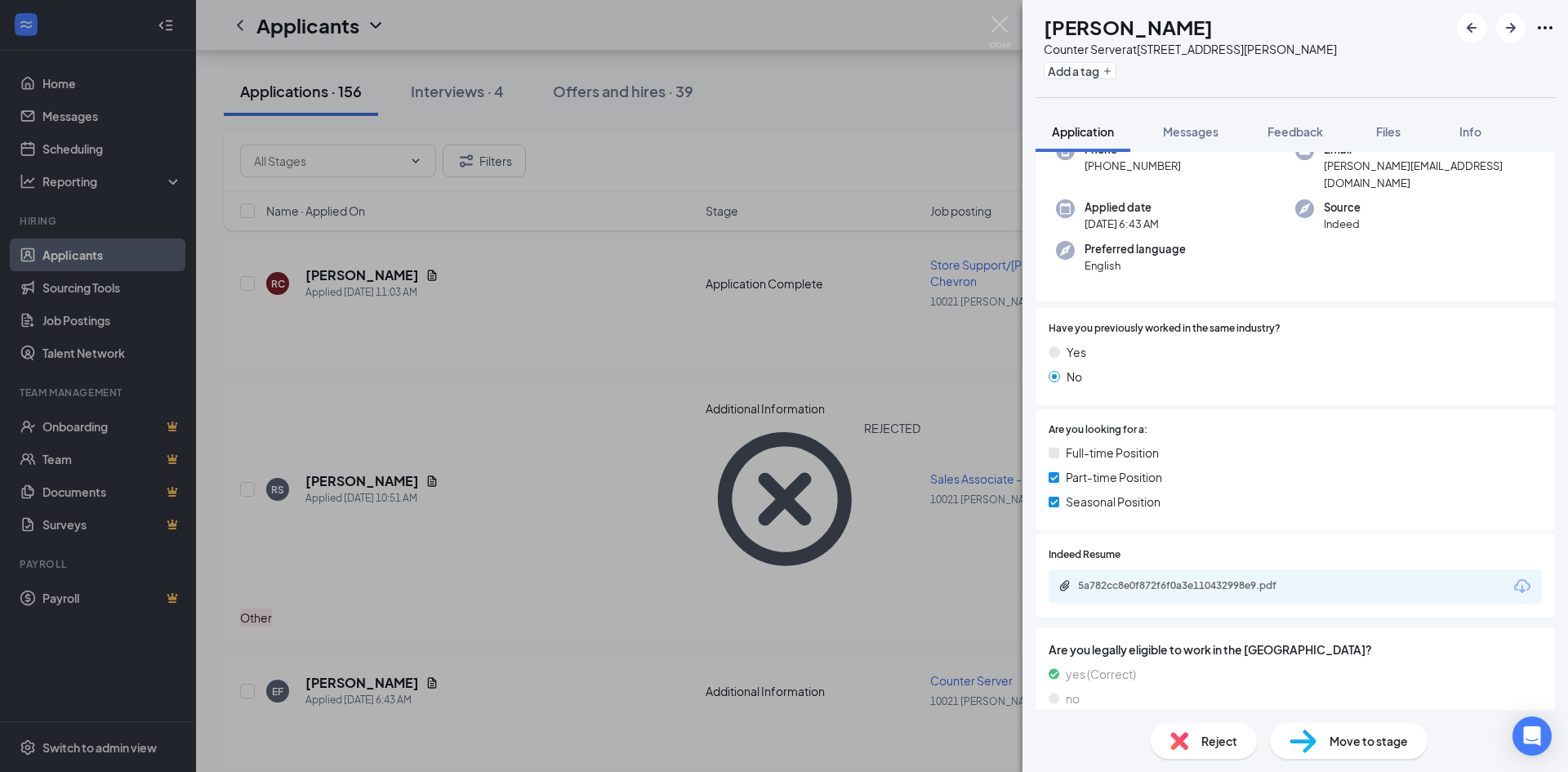
scroll to position [184, 0]
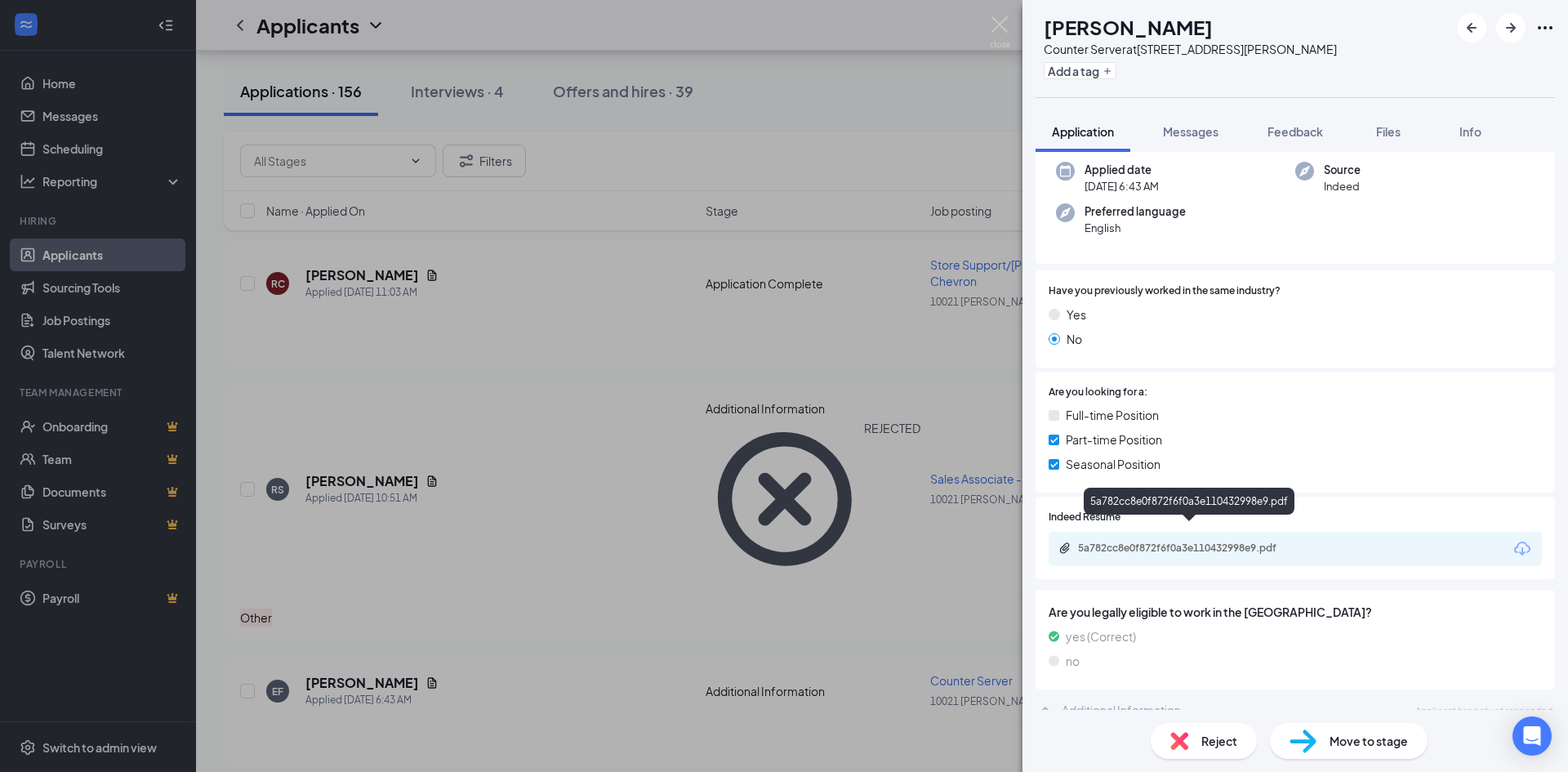
click at [1117, 541] on div "5a782cc8e0f872f6f0a3e110432998e9.pdf" at bounding box center [1192, 548] width 228 height 13
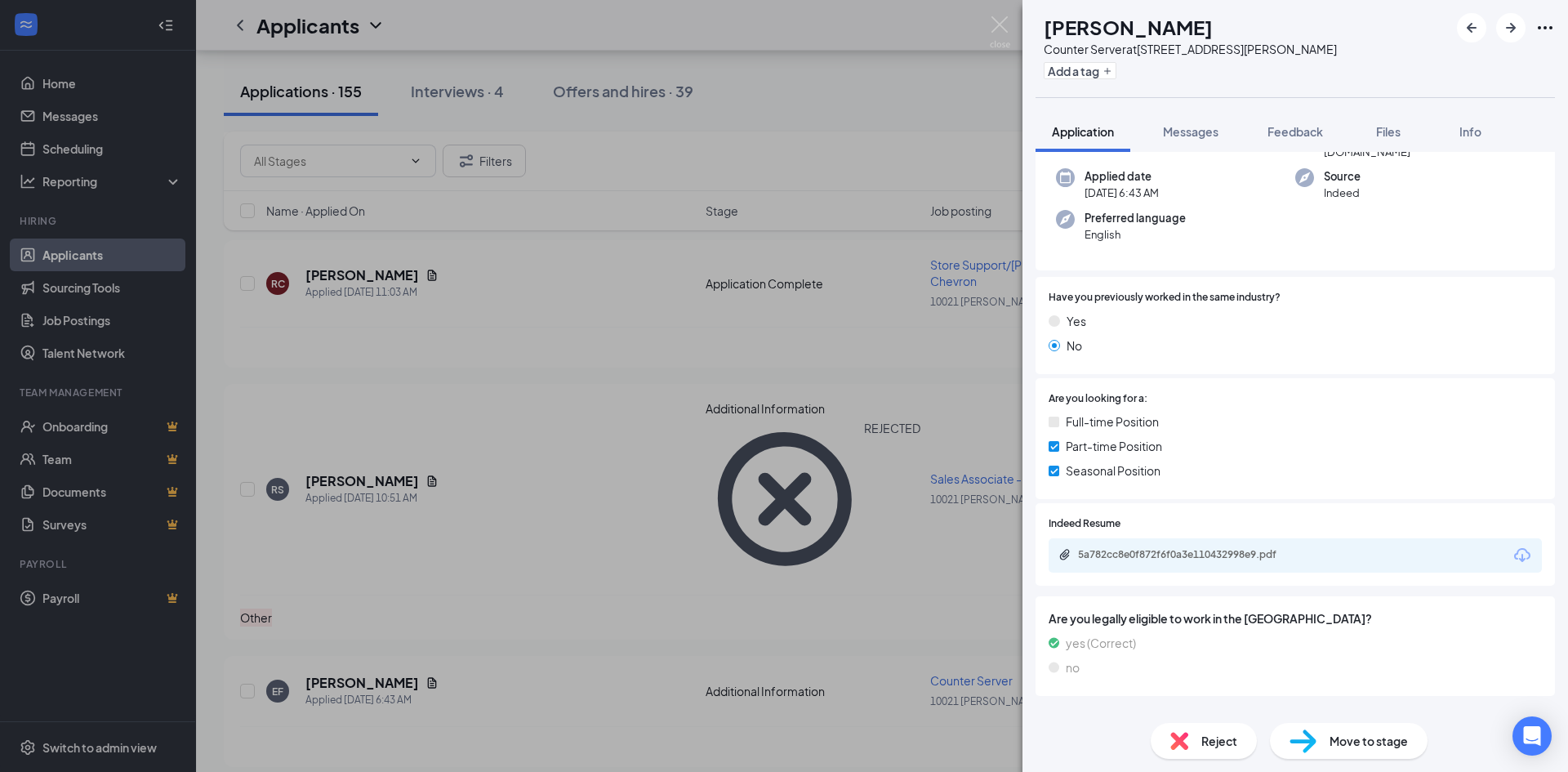
click at [522, 528] on div "EF [PERSON_NAME] Counter Server at [STREET_ADDRESS][PERSON_NAME] Add a tag Appl…" at bounding box center [784, 386] width 1568 height 772
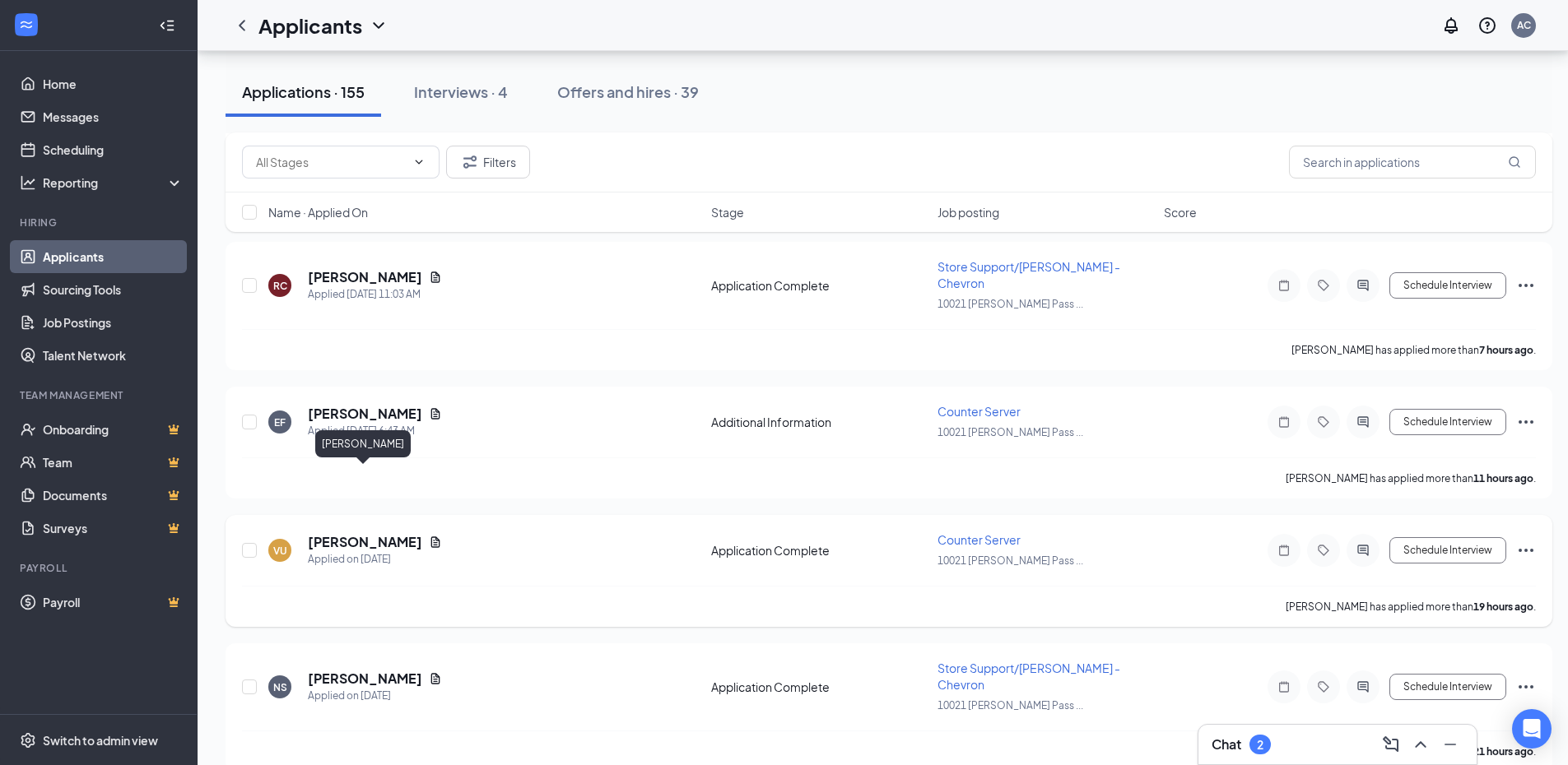
click at [357, 533] on h5 "[PERSON_NAME]" at bounding box center [365, 542] width 115 height 18
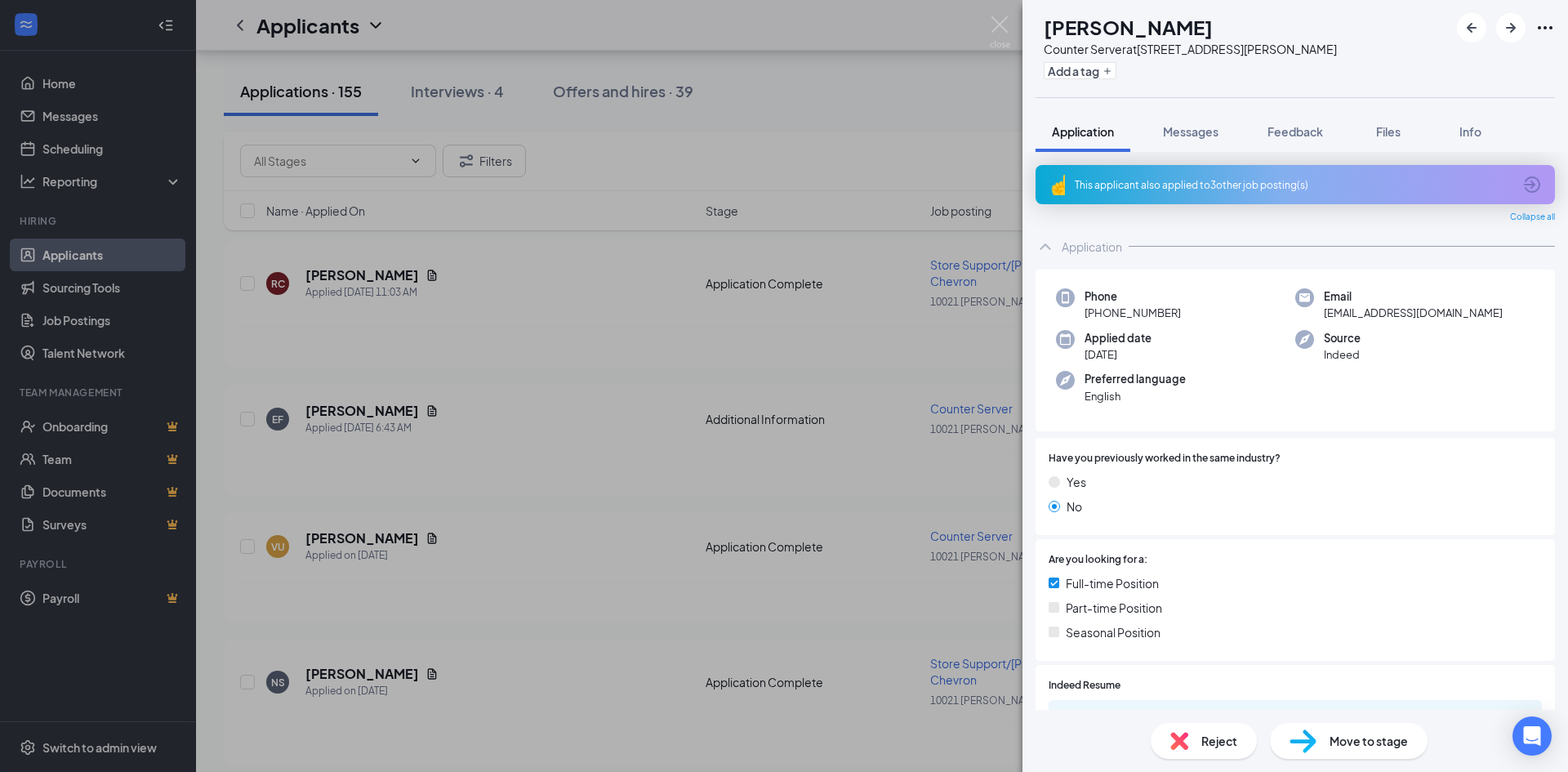
click at [1179, 181] on div "This applicant also applied to 3 other job posting(s)" at bounding box center [1294, 184] width 438 height 14
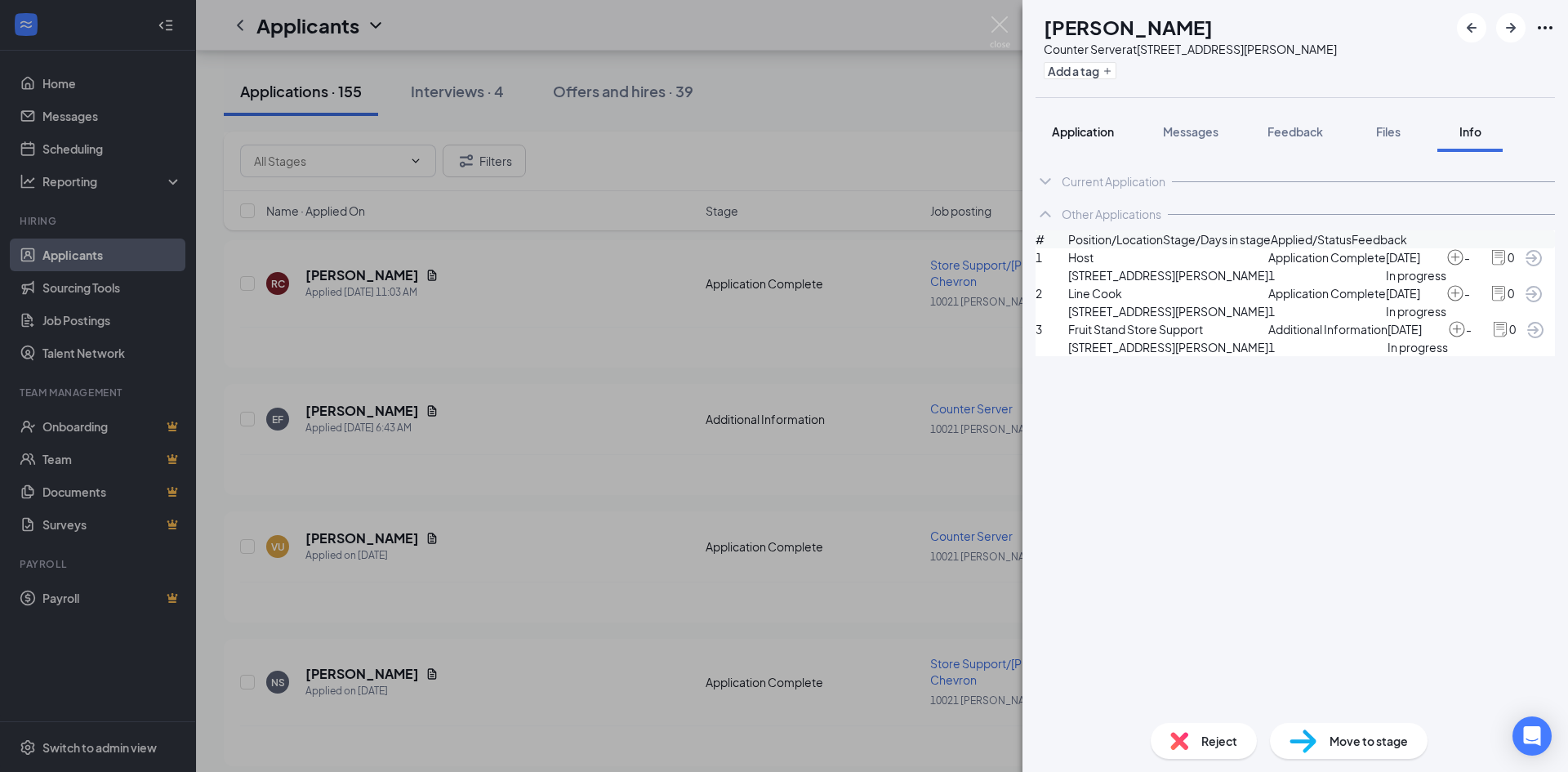
click at [1079, 130] on span "Application" at bounding box center [1083, 131] width 62 height 15
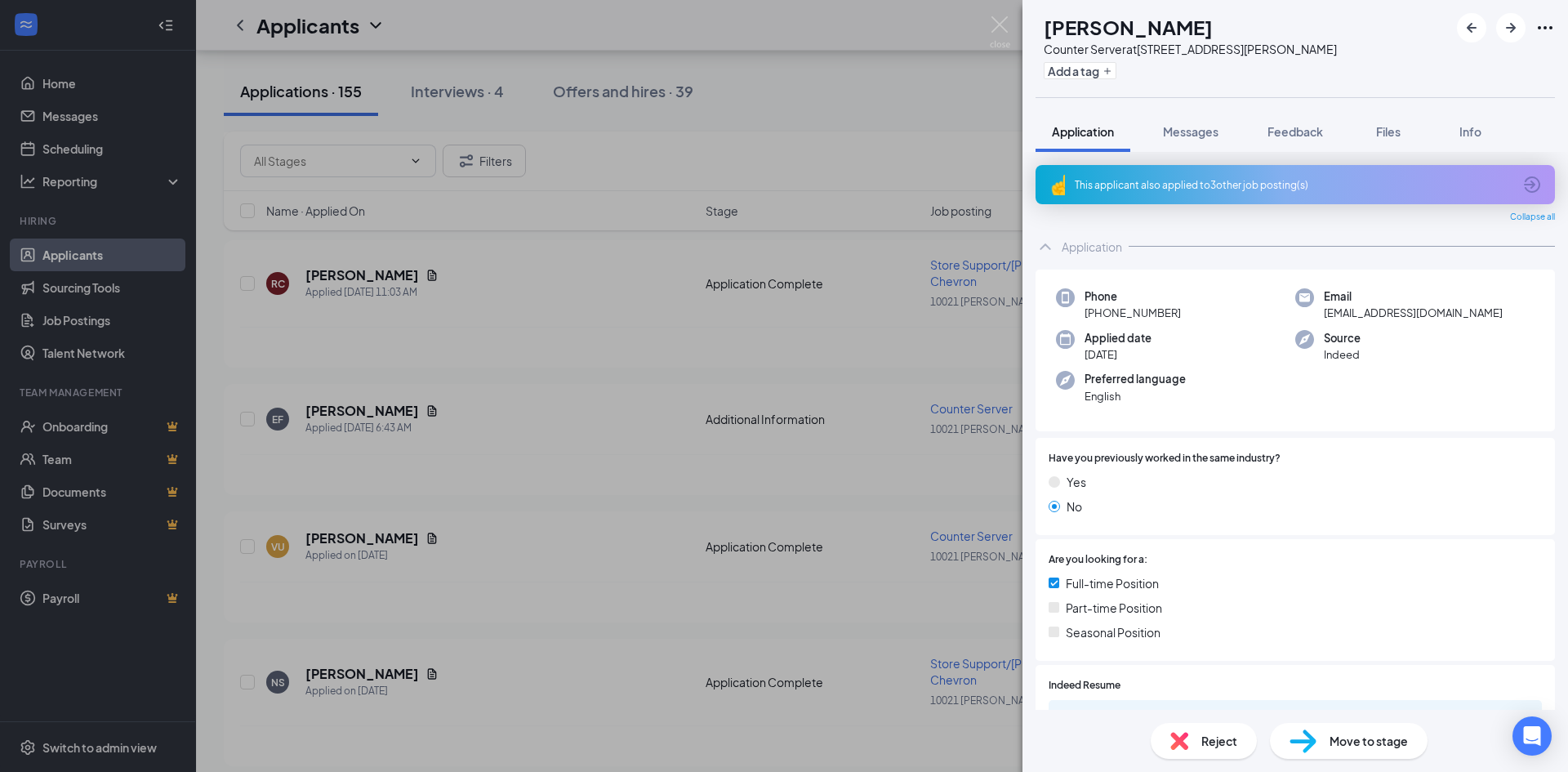
scroll to position [381, 0]
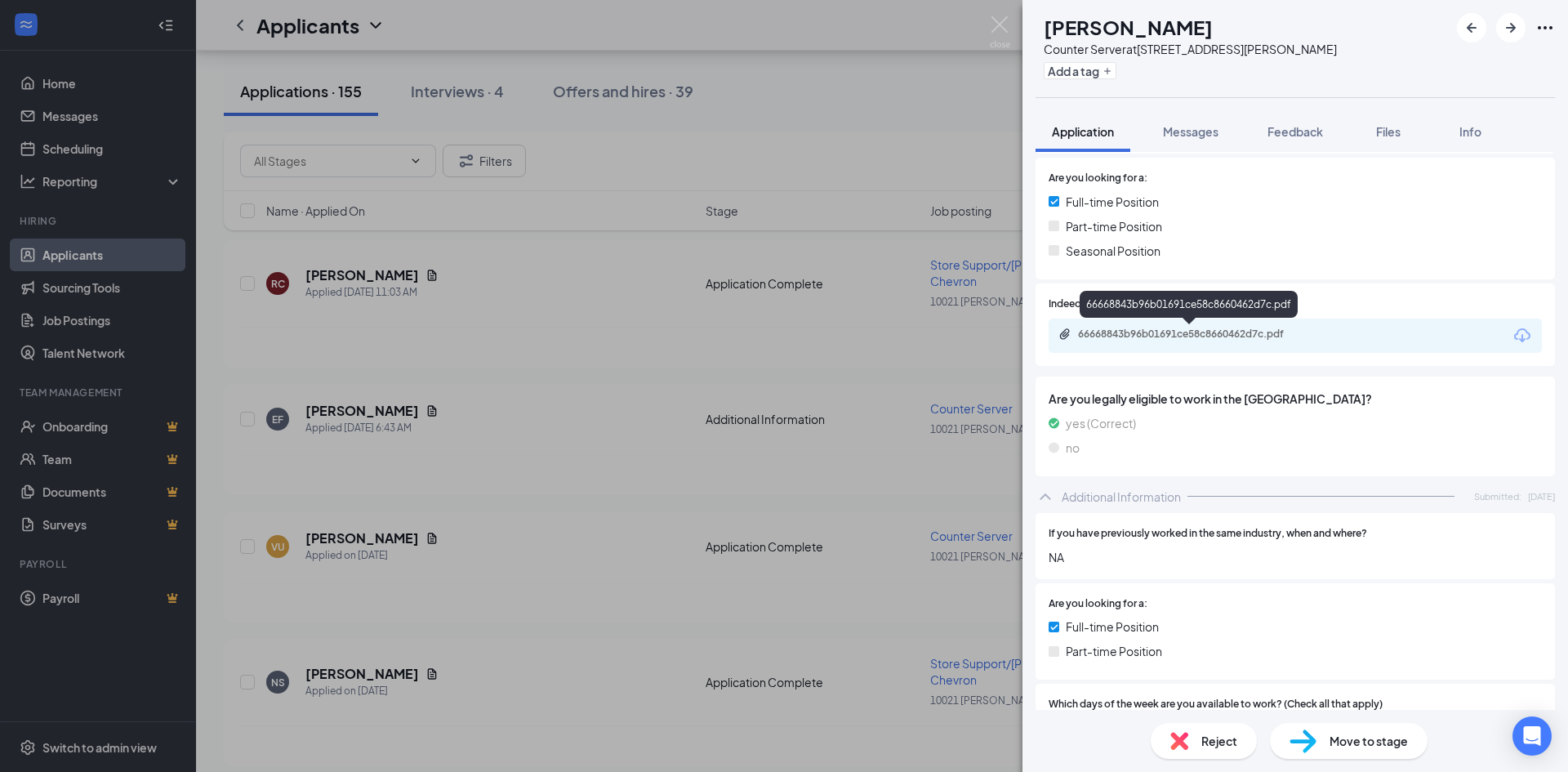
click at [1133, 334] on div "66668843b96b01691ce58c8660462d7c.pdf" at bounding box center [1192, 334] width 228 height 13
